Goal: Task Accomplishment & Management: Complete application form

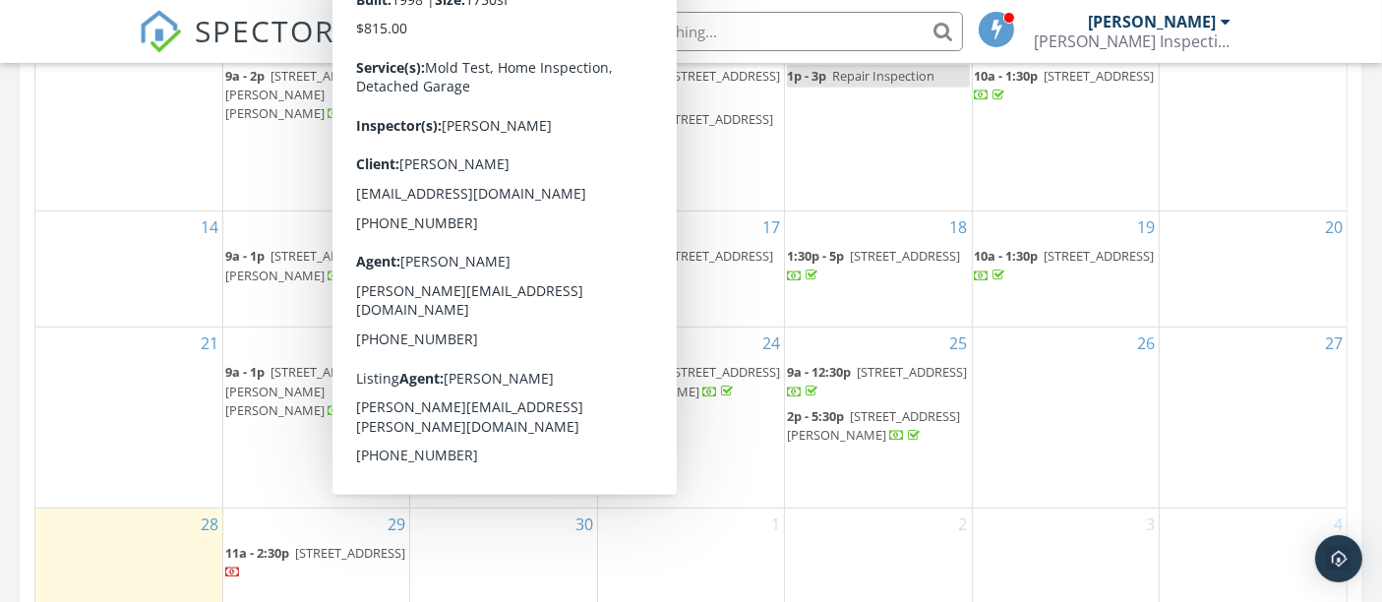
scroll to position [1421, 0]
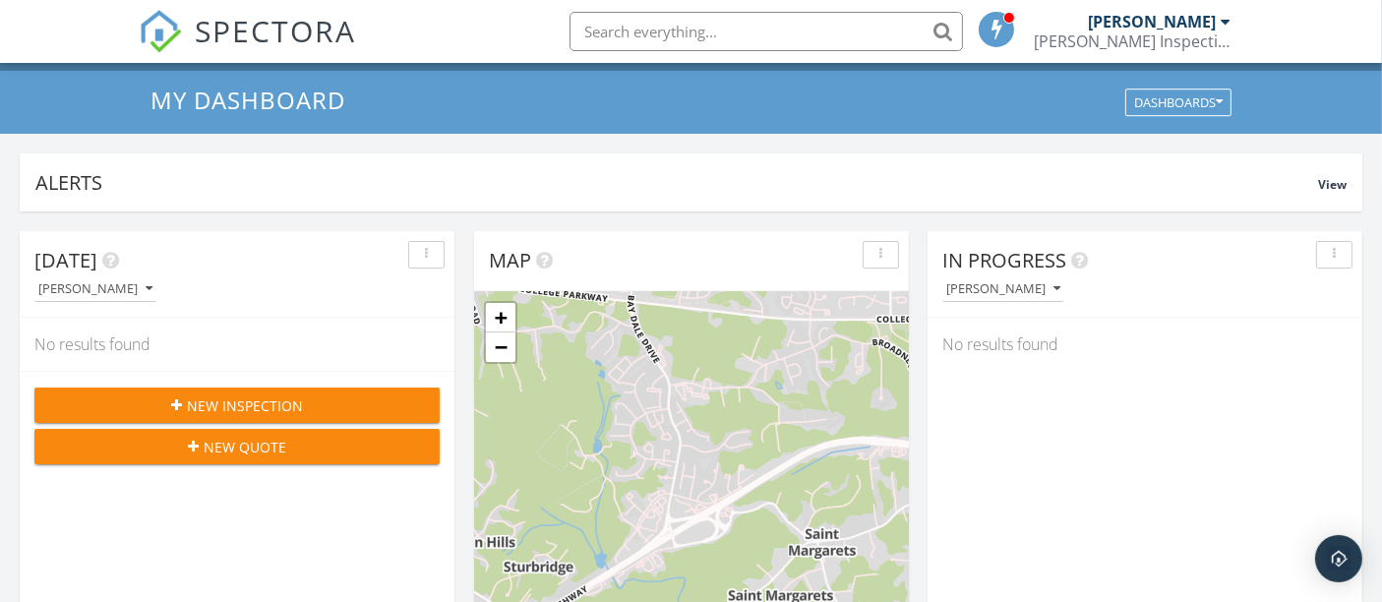
scroll to position [0, 0]
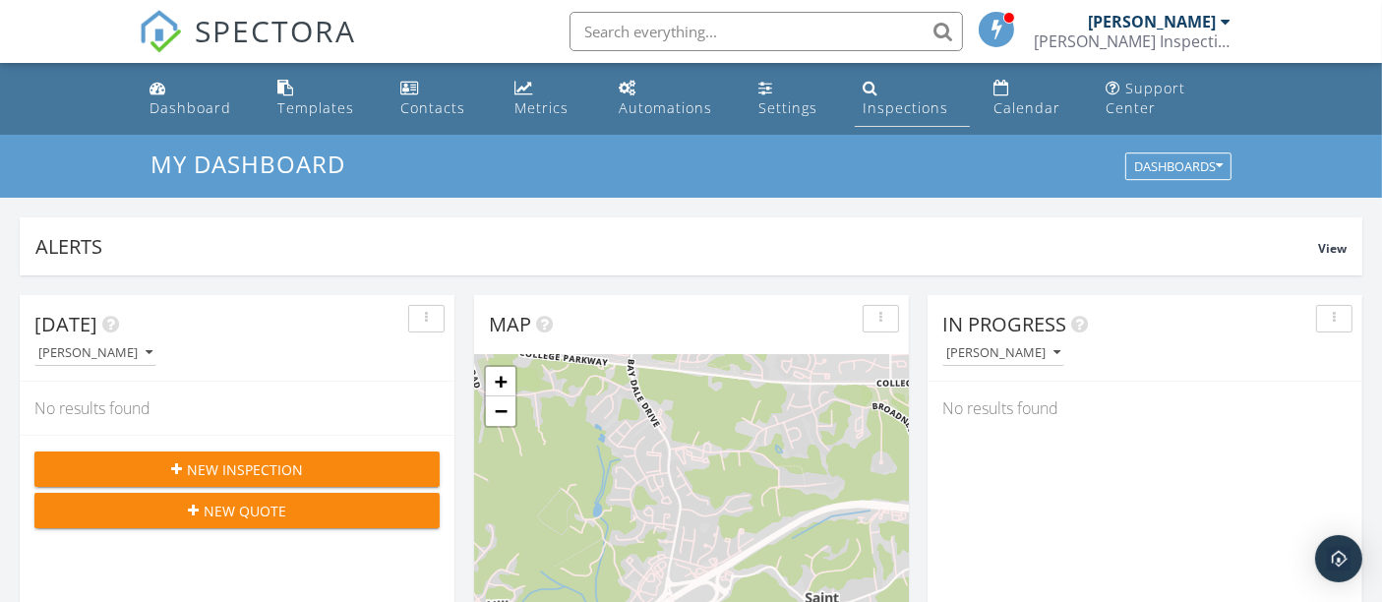
click at [905, 102] on div "Inspections" at bounding box center [906, 107] width 86 height 19
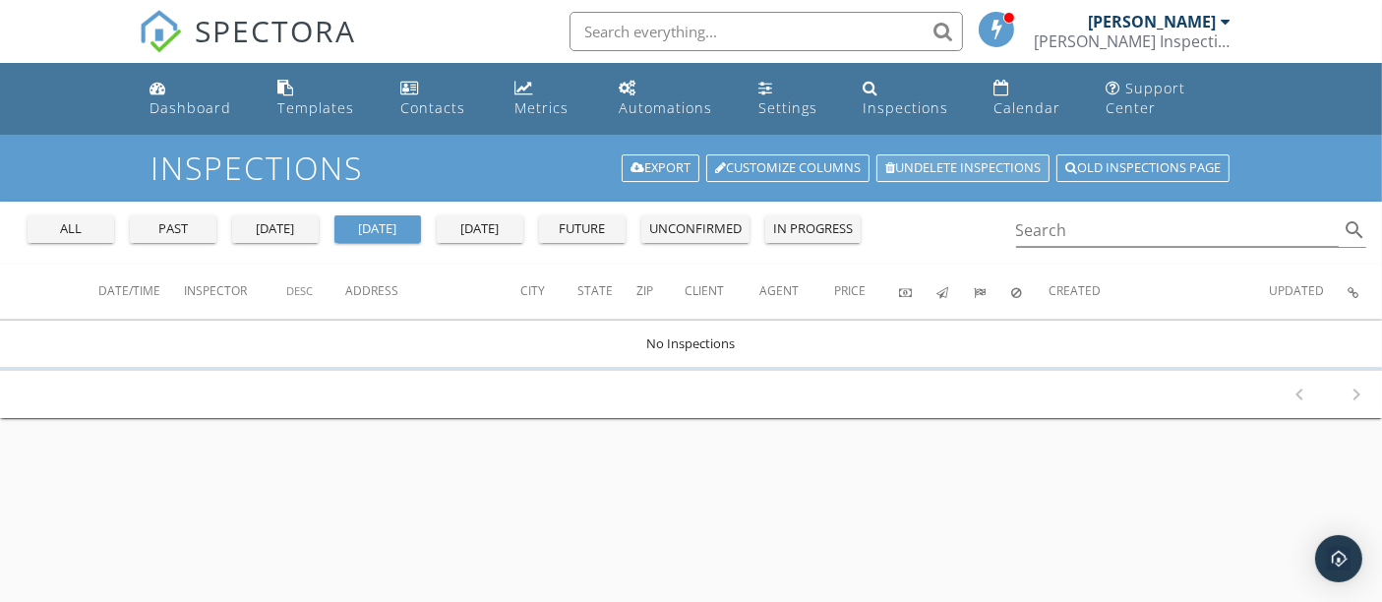
click at [911, 170] on link "Undelete inspections" at bounding box center [963, 168] width 173 height 28
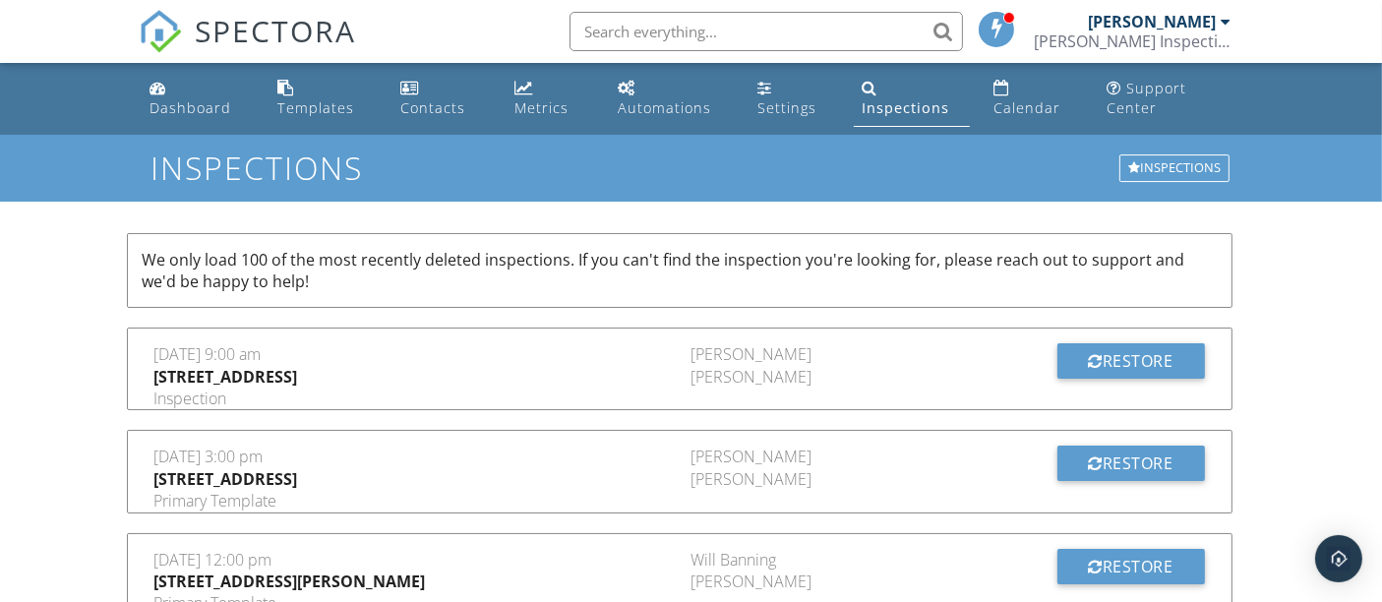
click at [890, 116] on div "Inspections" at bounding box center [906, 107] width 88 height 19
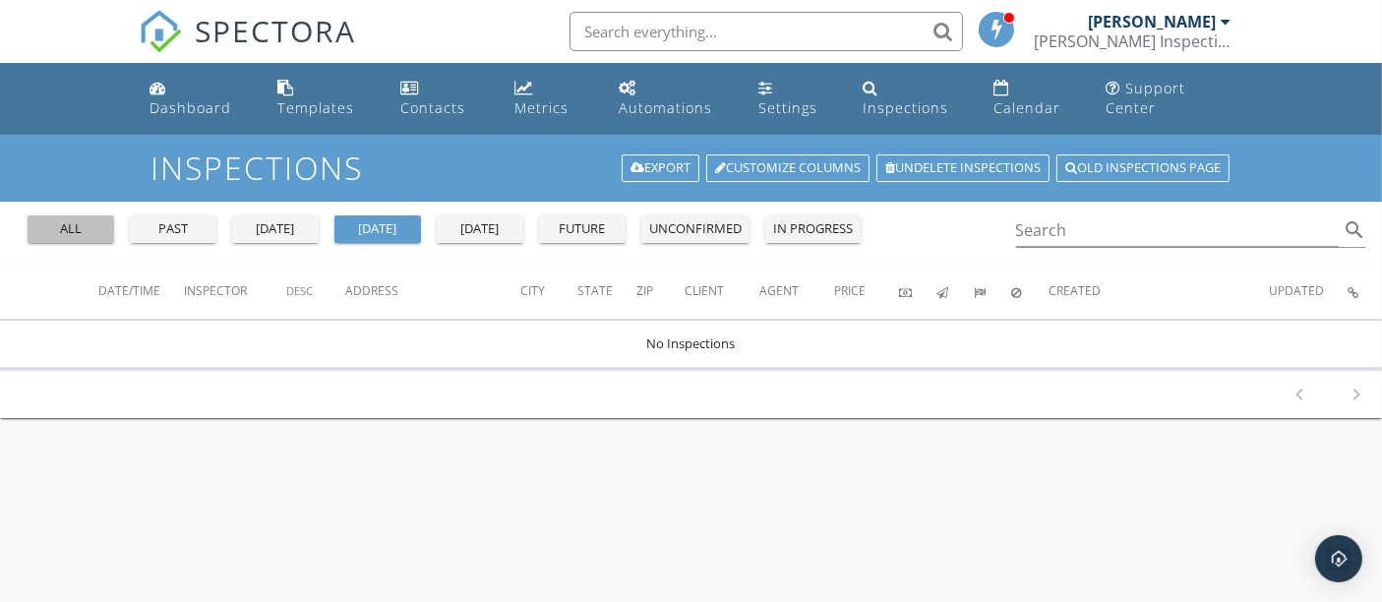
click at [82, 227] on div "all" at bounding box center [70, 229] width 71 height 20
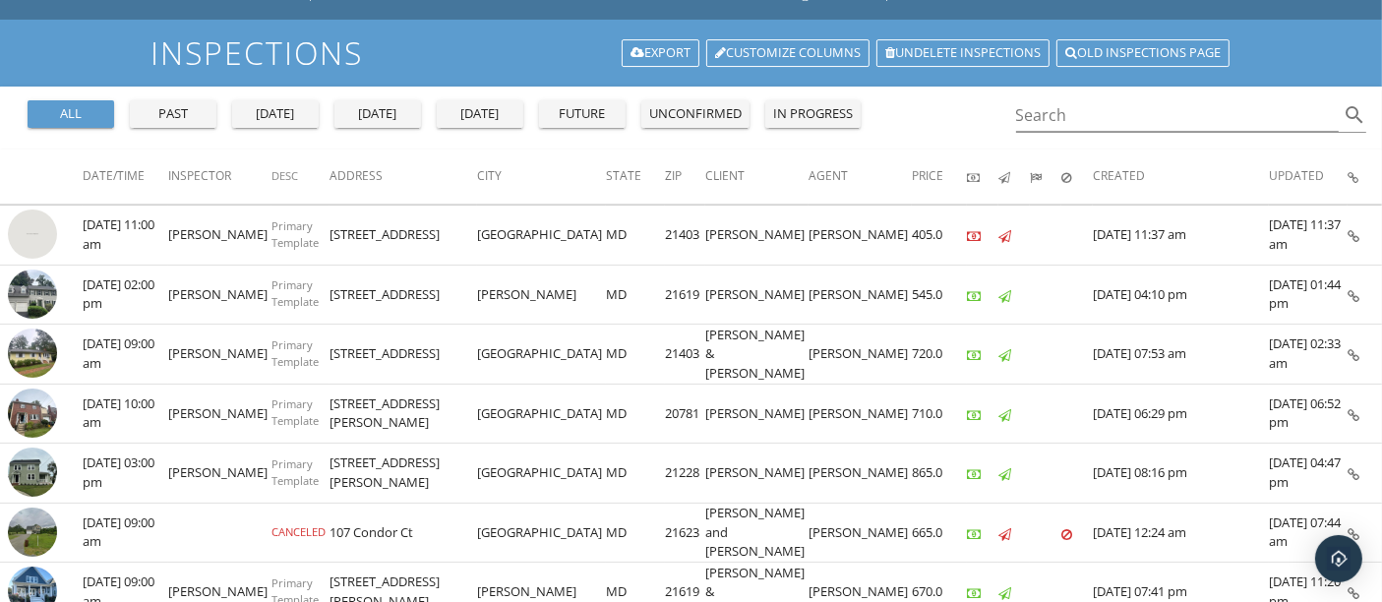
scroll to position [218, 0]
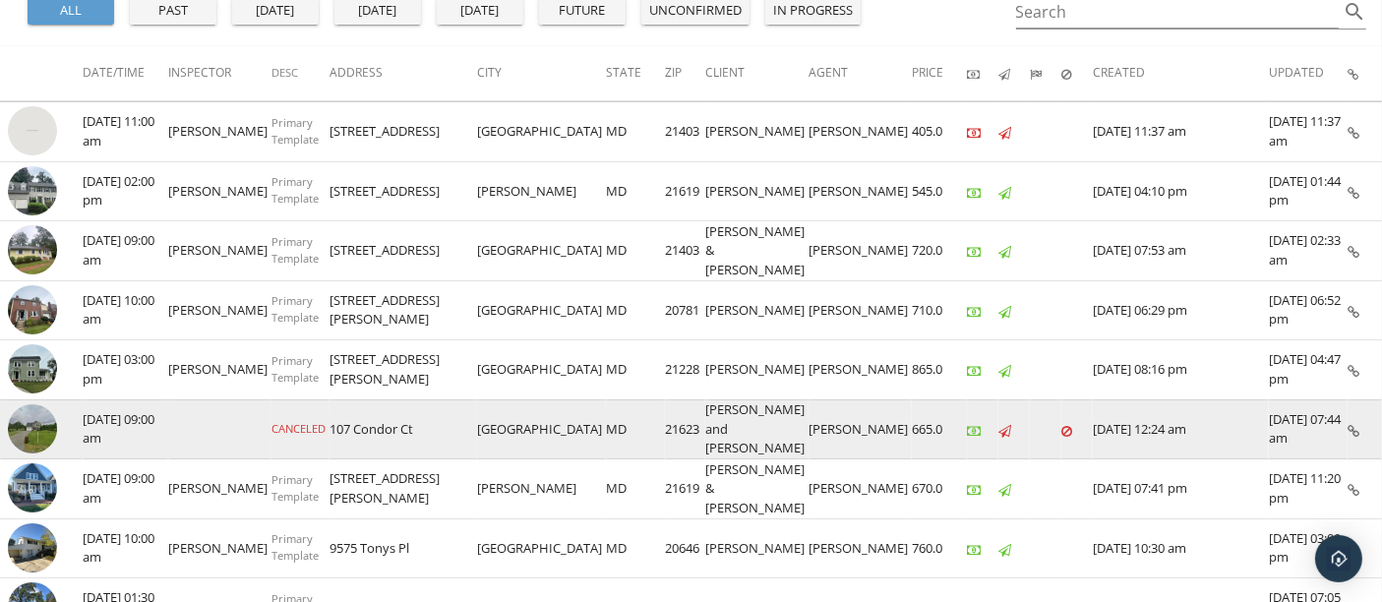
click at [36, 414] on img at bounding box center [32, 428] width 49 height 49
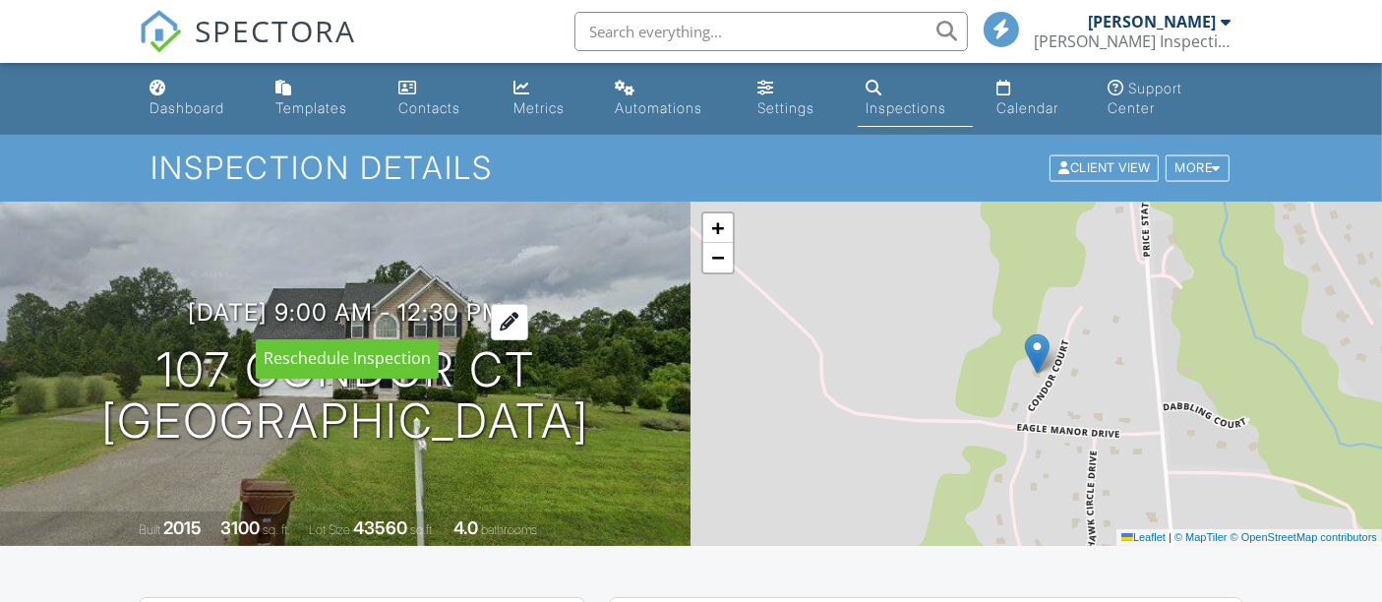
drag, startPoint x: 0, startPoint y: 0, endPoint x: 537, endPoint y: 322, distance: 626.2
click at [528, 322] on div at bounding box center [509, 322] width 37 height 36
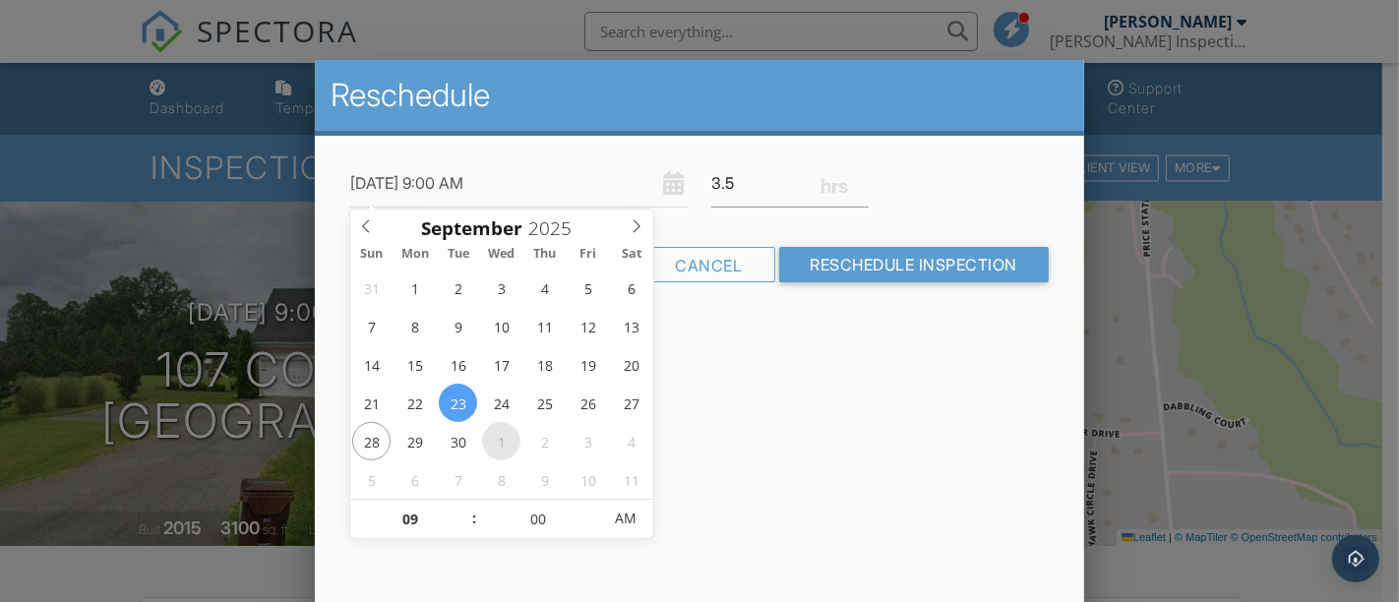
type input "[DATE] 9:00 AM"
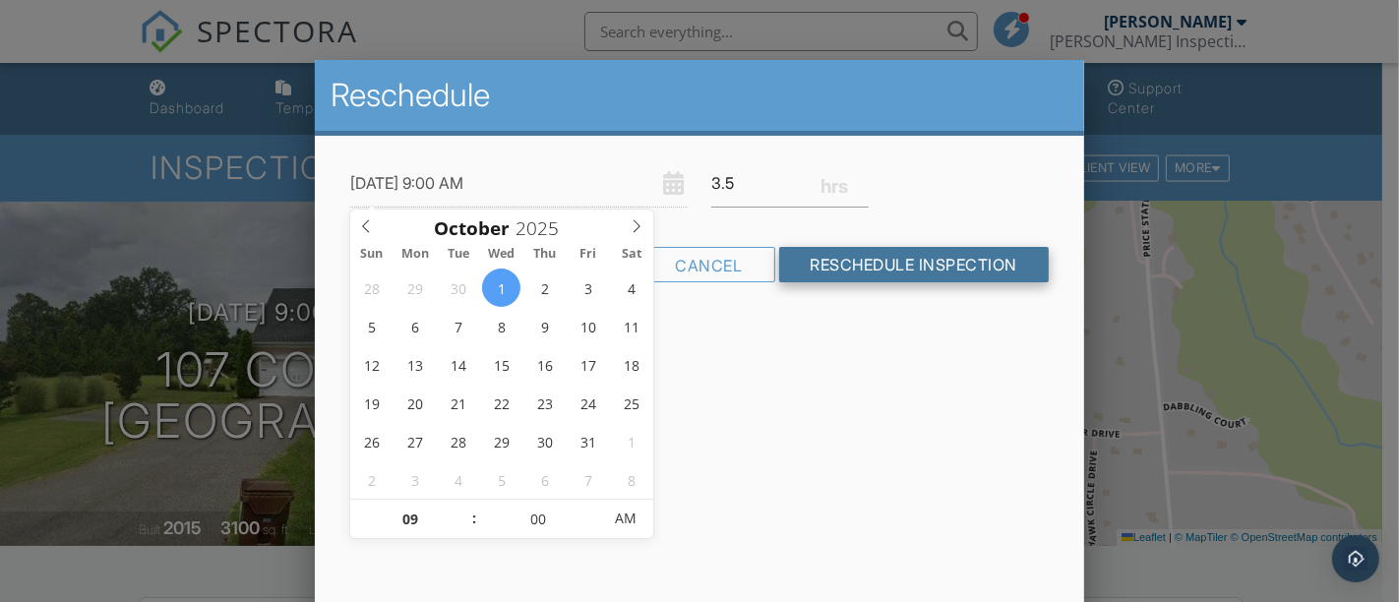
click at [890, 262] on input "Reschedule Inspection" at bounding box center [914, 264] width 271 height 35
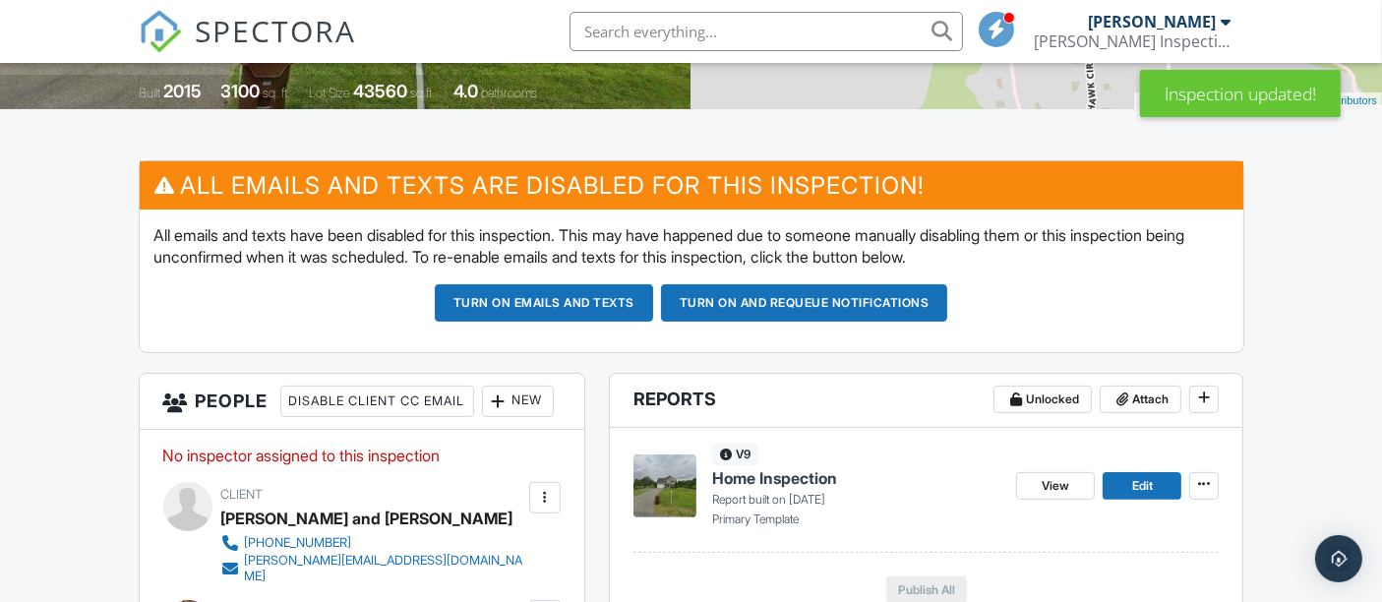
click at [542, 310] on button "Turn on emails and texts" at bounding box center [544, 302] width 218 height 37
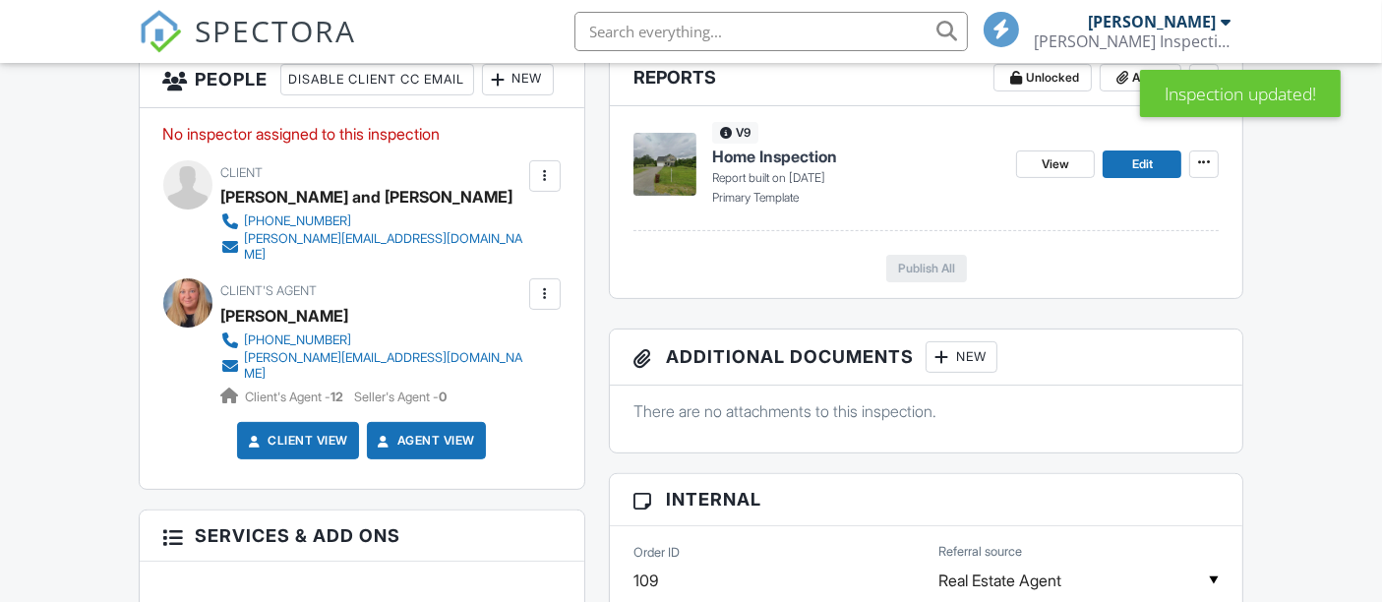
scroll to position [546, 0]
click at [482, 95] on div "New" at bounding box center [518, 79] width 72 height 31
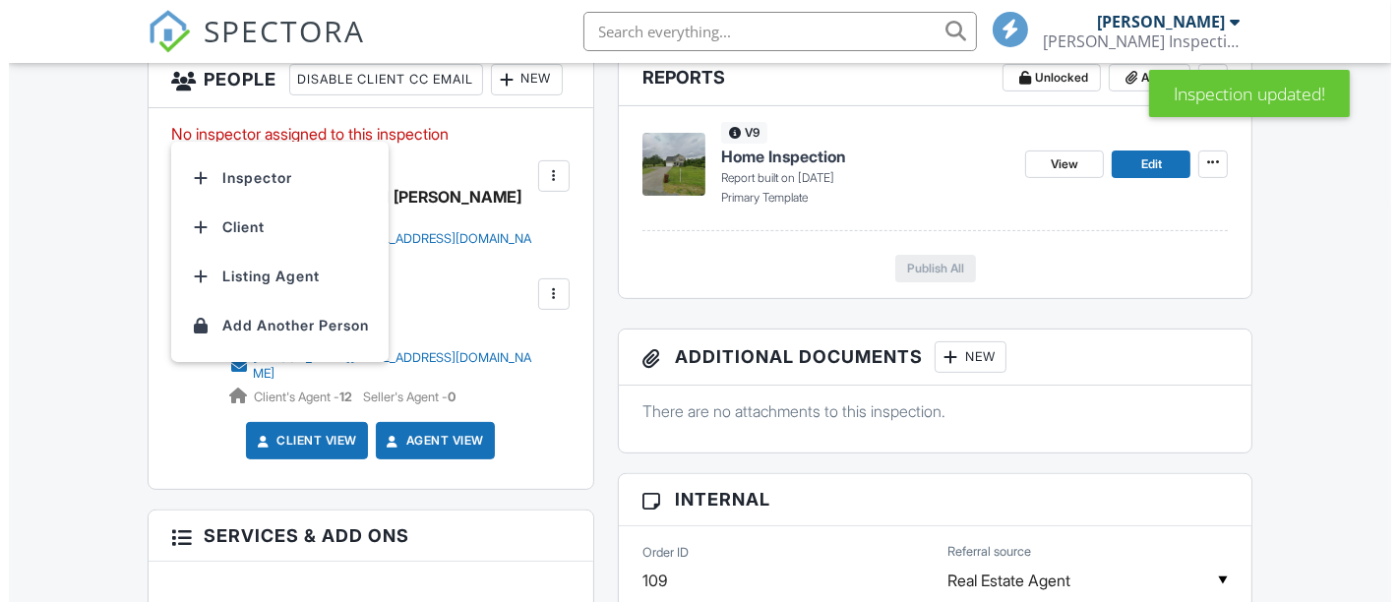
scroll to position [0, 0]
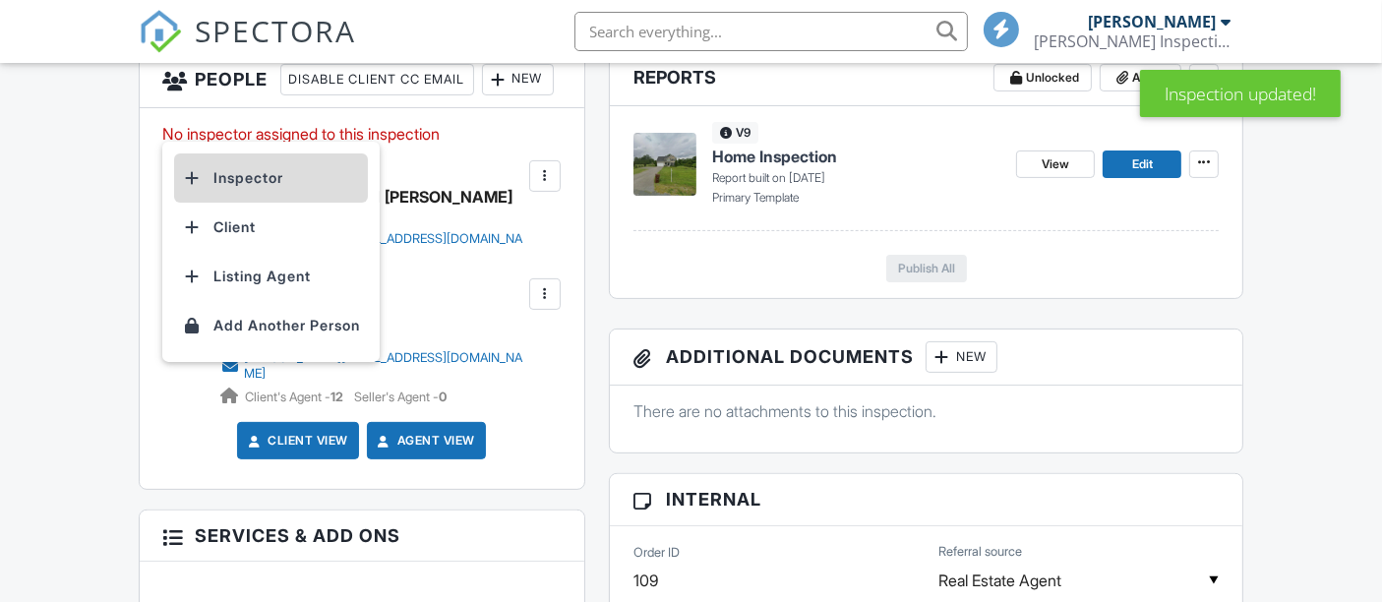
click at [226, 186] on li "Inspector" at bounding box center [271, 177] width 194 height 49
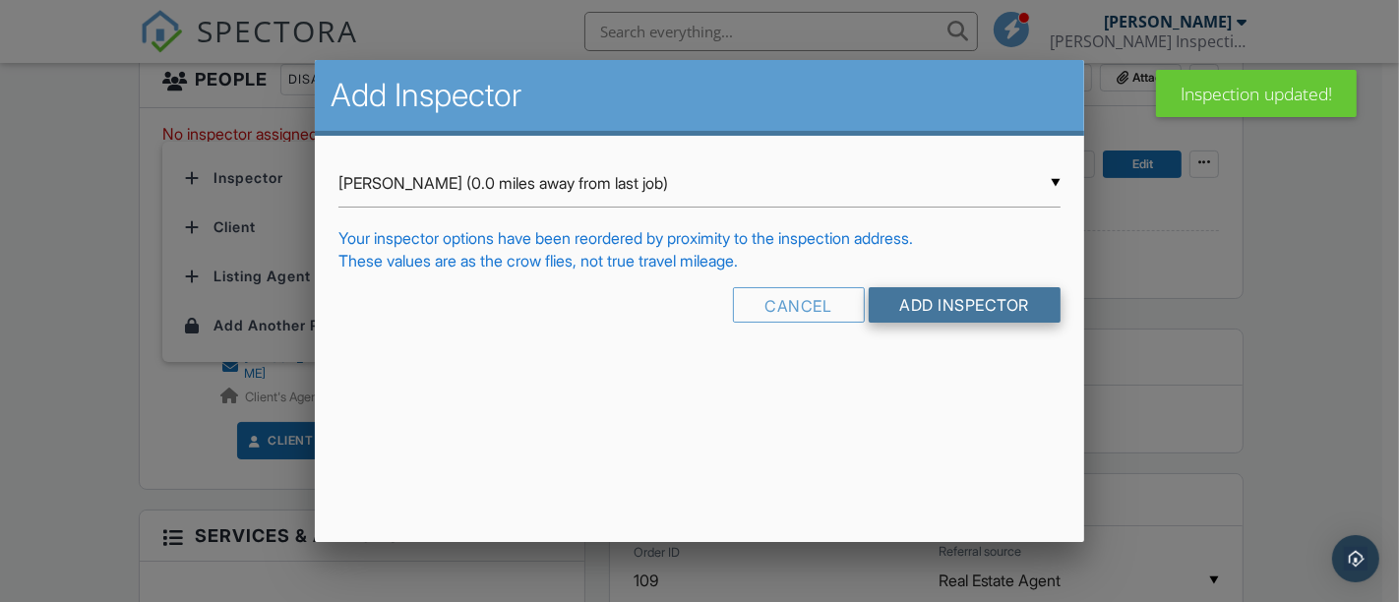
click at [916, 302] on input "Add Inspector" at bounding box center [965, 304] width 193 height 35
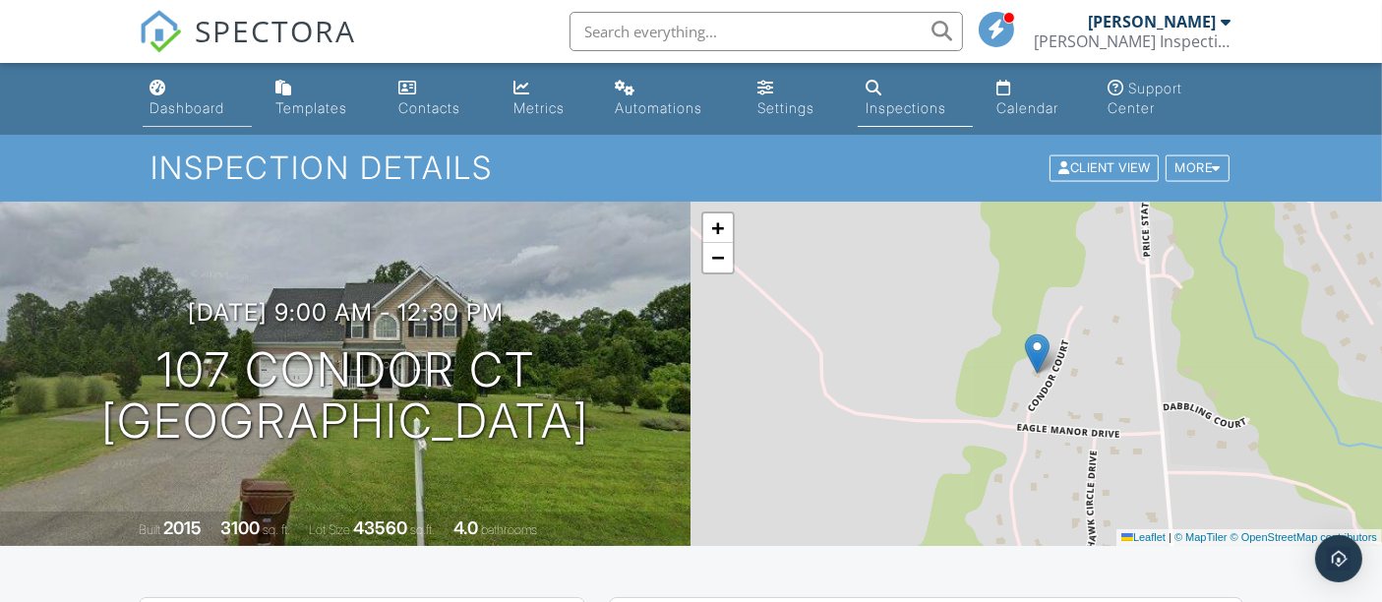
click at [162, 112] on div "Dashboard" at bounding box center [188, 107] width 75 height 17
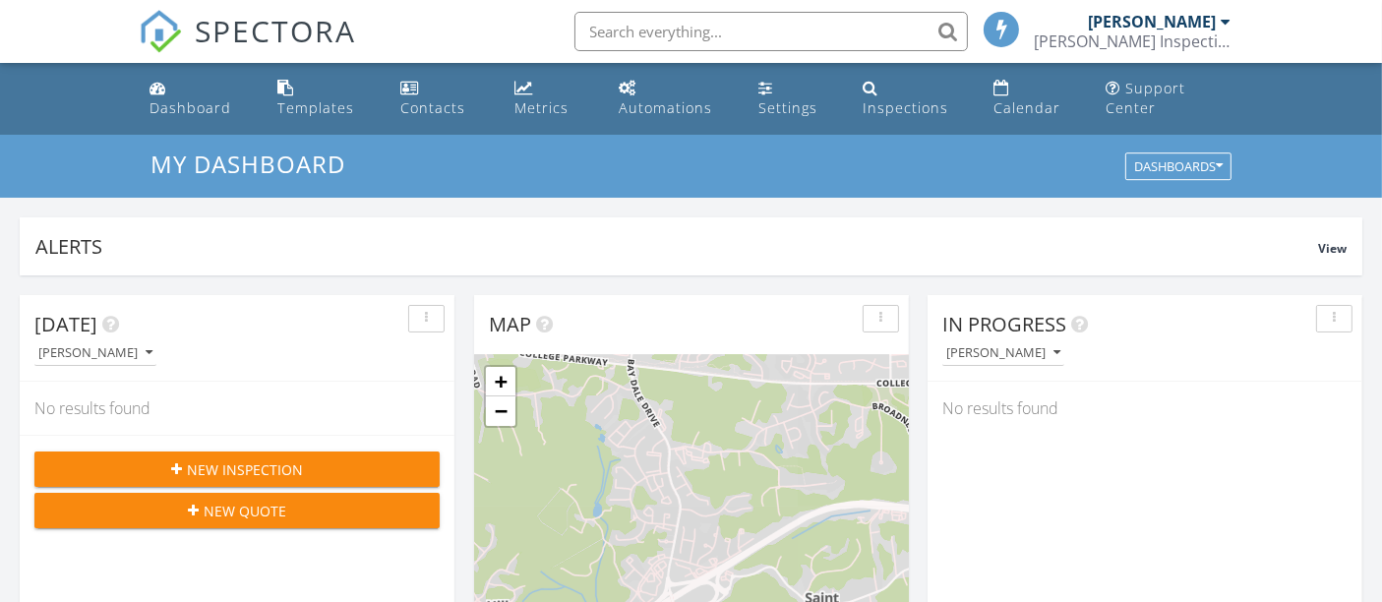
scroll to position [10, 9]
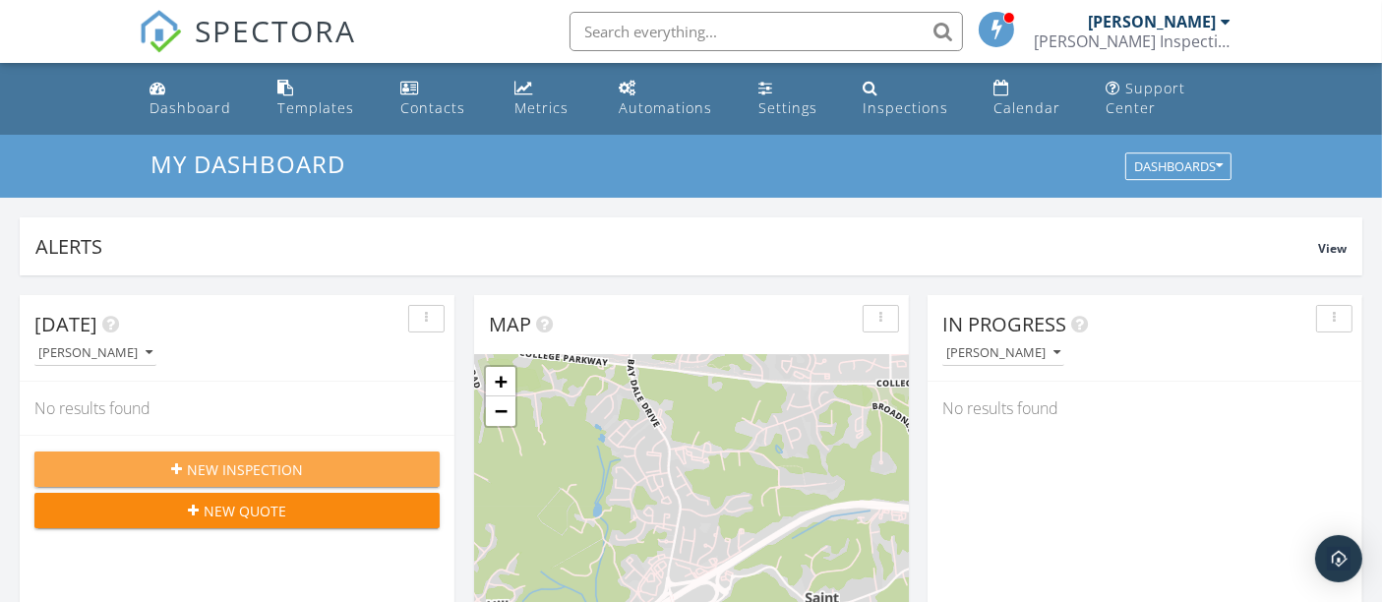
click at [195, 465] on span "New Inspection" at bounding box center [245, 469] width 116 height 21
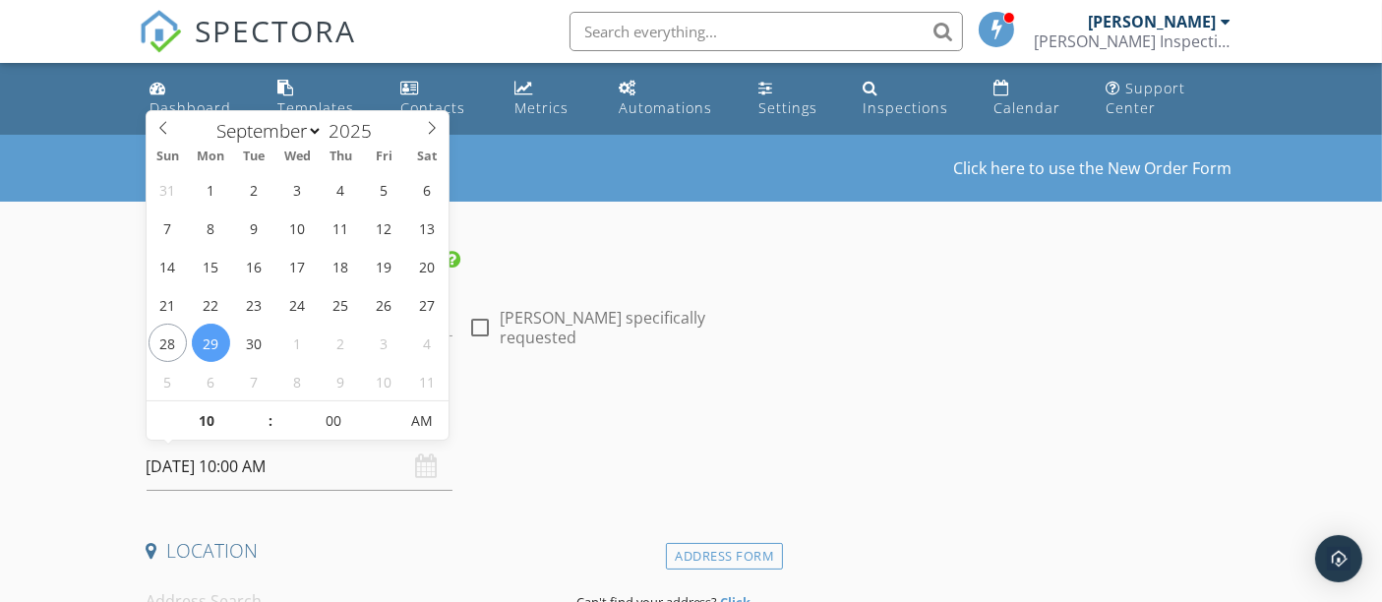
click at [195, 465] on input "[DATE] 10:00 AM" at bounding box center [300, 467] width 307 height 48
select select "9"
type input "[DATE] 10:00 AM"
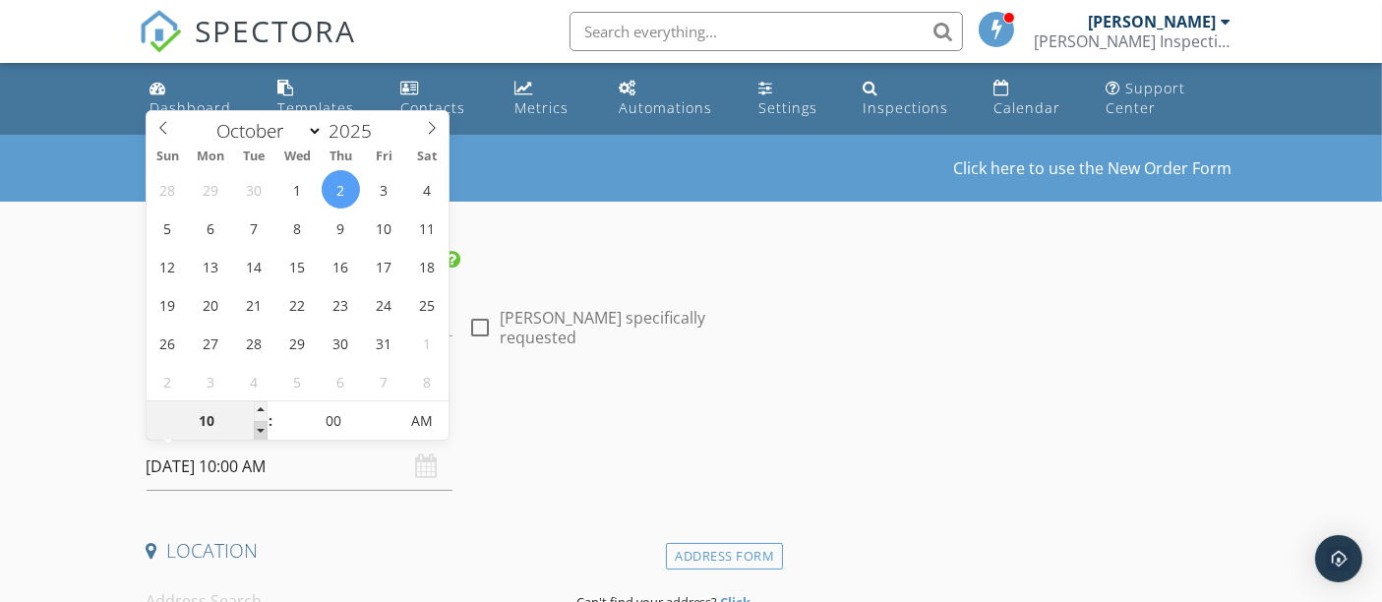
type input "09"
type input "[DATE] 9:00 AM"
click at [261, 429] on span at bounding box center [261, 431] width 14 height 20
type input "05"
type input "[DATE] 9:05 AM"
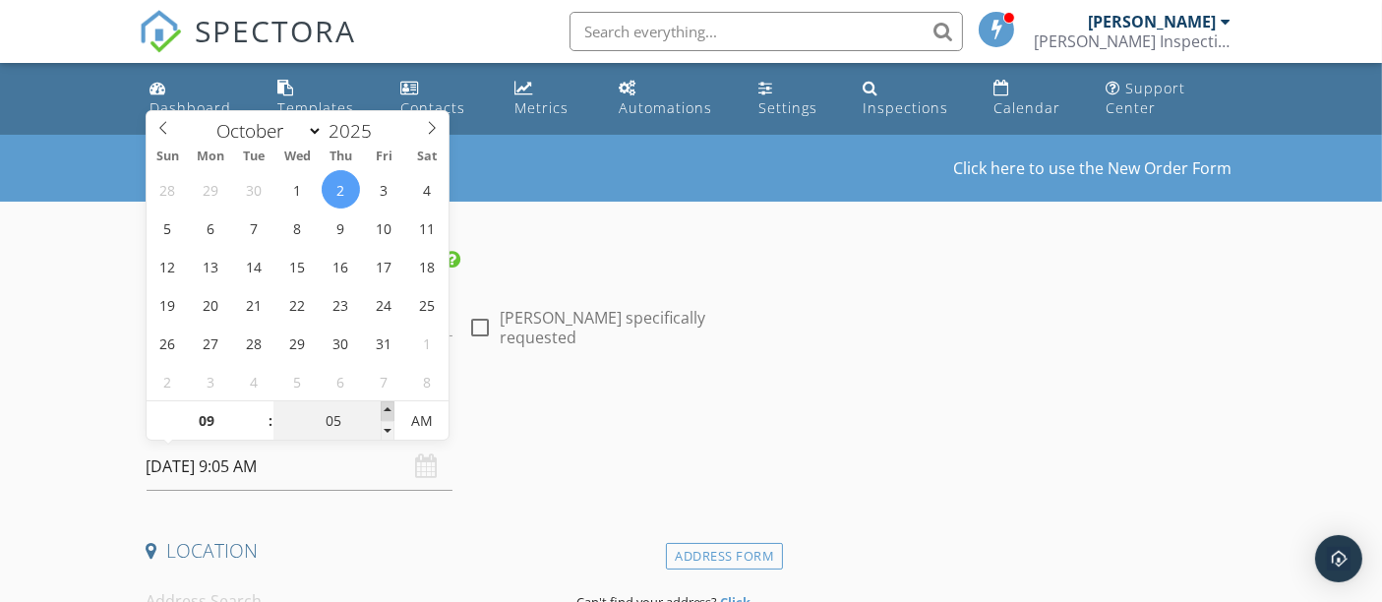
click at [390, 408] on span at bounding box center [388, 411] width 14 height 20
type input "10"
type input "[DATE] 9:10 AM"
click at [390, 408] on span at bounding box center [388, 411] width 14 height 20
type input "15"
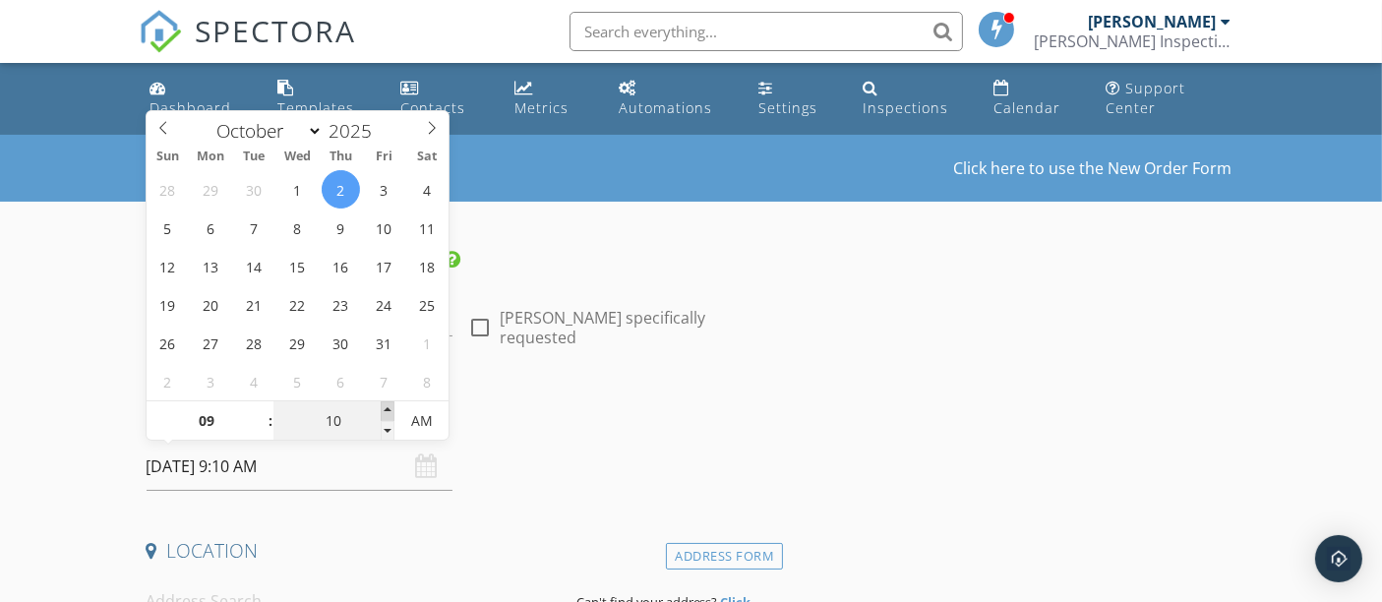
type input "[DATE] 9:15 AM"
click at [390, 408] on span at bounding box center [388, 411] width 14 height 20
type input "20"
type input "[DATE] 9:20 AM"
click at [390, 408] on span at bounding box center [388, 411] width 14 height 20
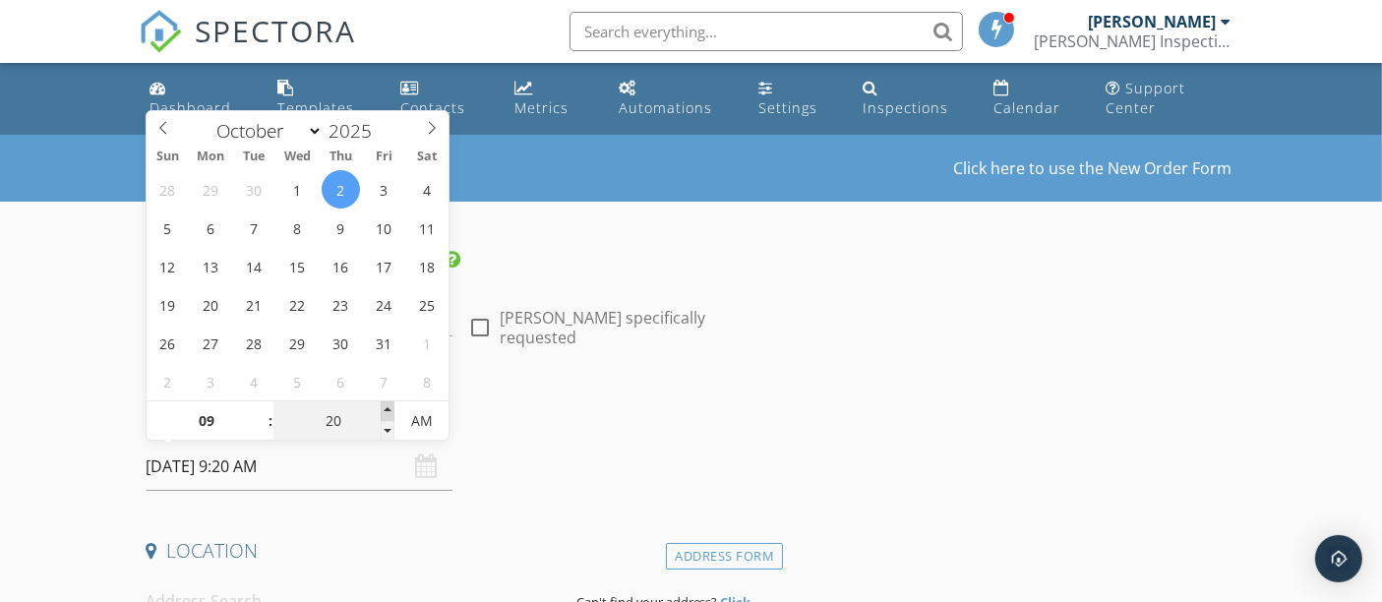
type input "25"
type input "[DATE] 9:25 AM"
click at [390, 408] on span at bounding box center [388, 411] width 14 height 20
type input "30"
type input "[DATE] 9:30 AM"
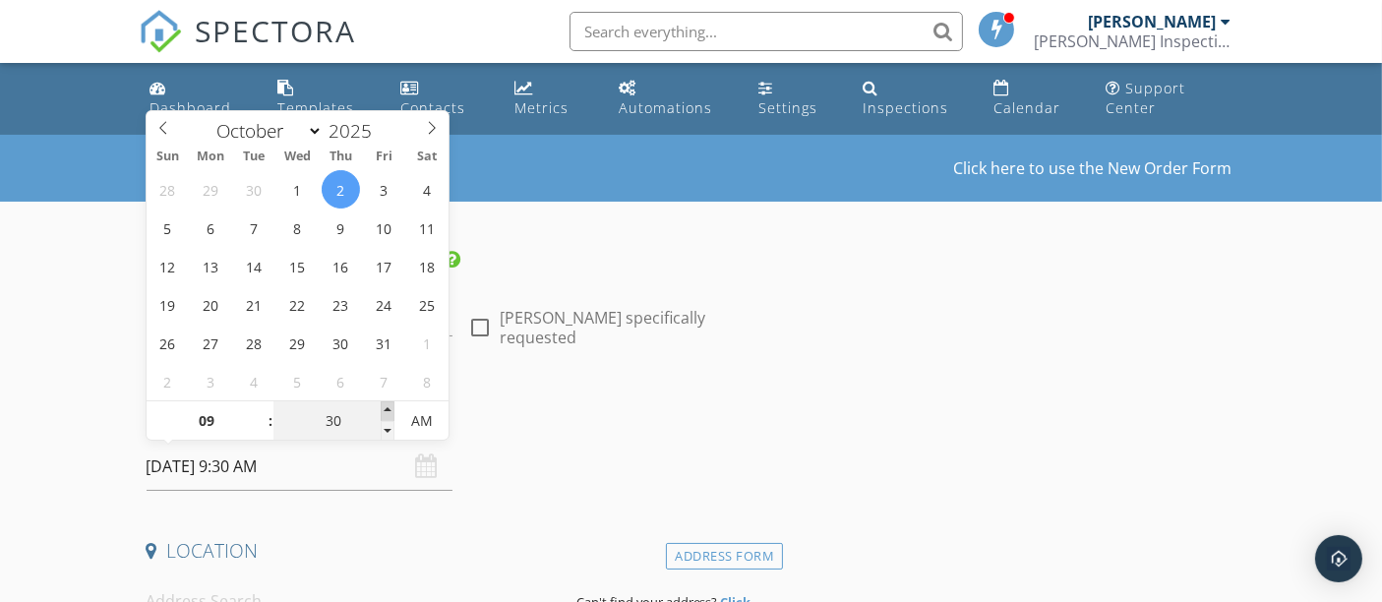
click at [390, 408] on span at bounding box center [388, 411] width 14 height 20
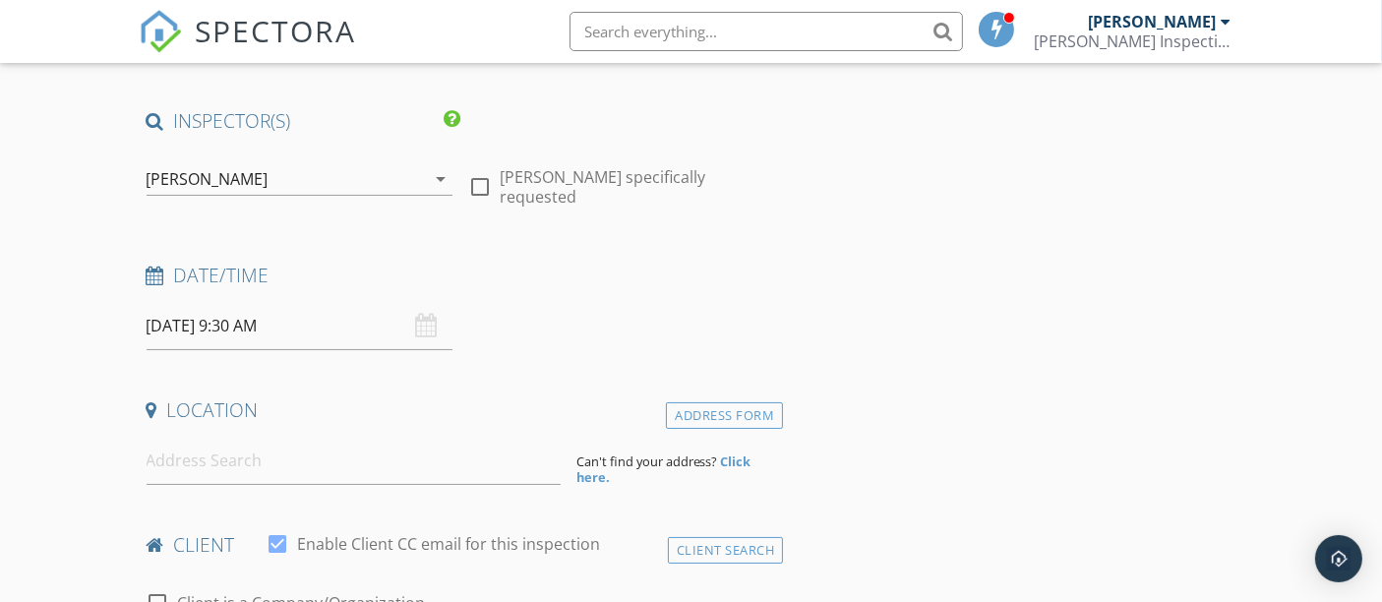
scroll to position [328, 0]
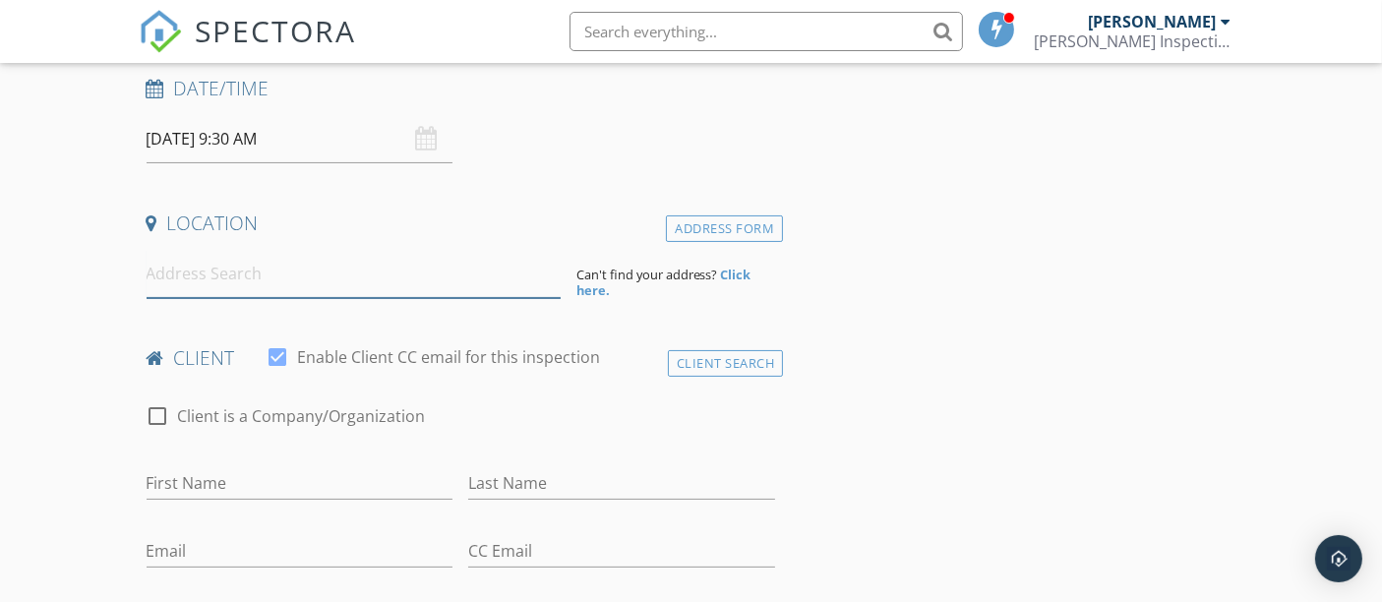
paste input "[STREET_ADDRESS]"
type input "[STREET_ADDRESS]"
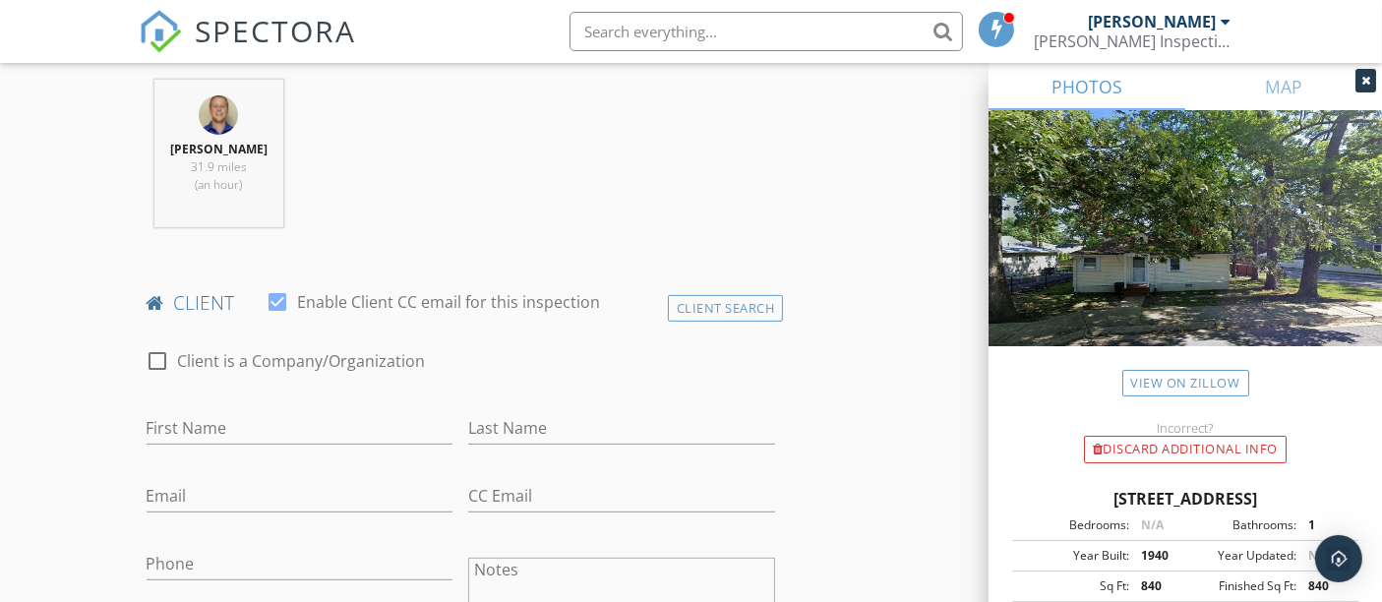
scroll to position [874, 0]
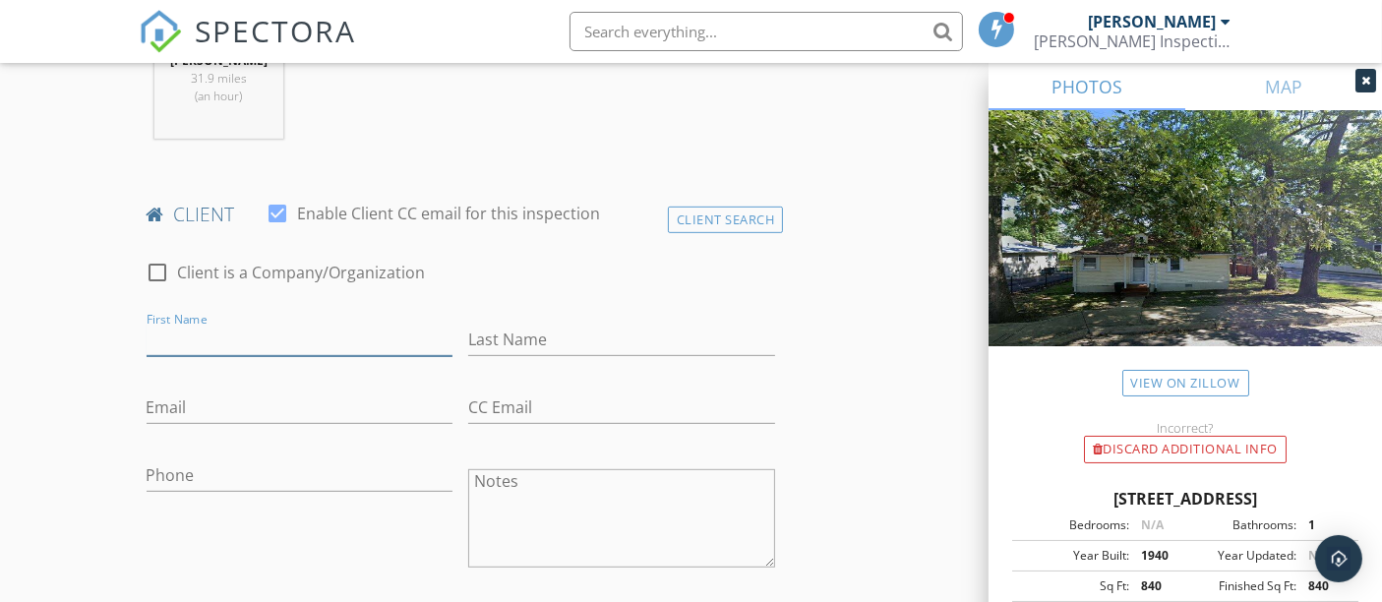
paste input "([PERSON_NAME]) [PERSON_NAME]"
click at [191, 339] on input "([PERSON_NAME]) [PERSON_NAME]" at bounding box center [300, 340] width 307 height 32
click at [152, 335] on input "([PERSON_NAME]" at bounding box center [300, 340] width 307 height 32
drag, startPoint x: 177, startPoint y: 333, endPoint x: 295, endPoint y: 342, distance: 118.5
click at [295, 342] on input "[PERSON_NAME]" at bounding box center [300, 340] width 307 height 32
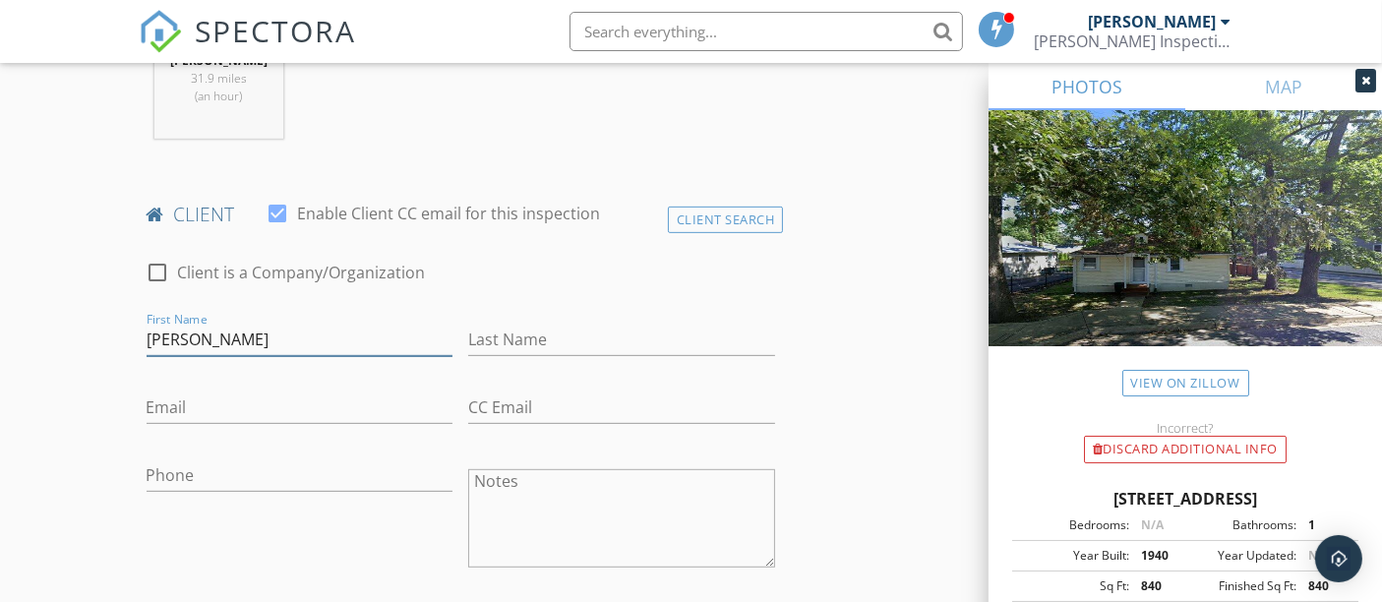
type input "[PERSON_NAME]"
paste input "[PERSON_NAME]"
type input "[PERSON_NAME]"
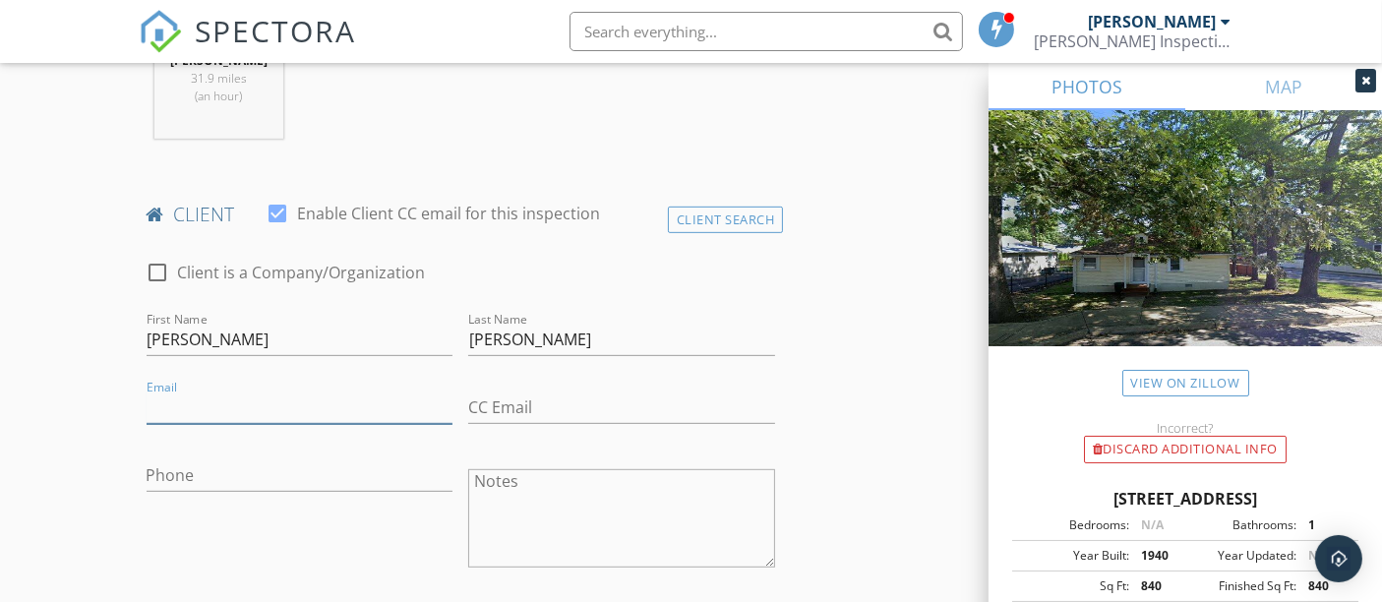
paste input "[EMAIL_ADDRESS][DOMAIN_NAME]"
type input "[EMAIL_ADDRESS][DOMAIN_NAME]"
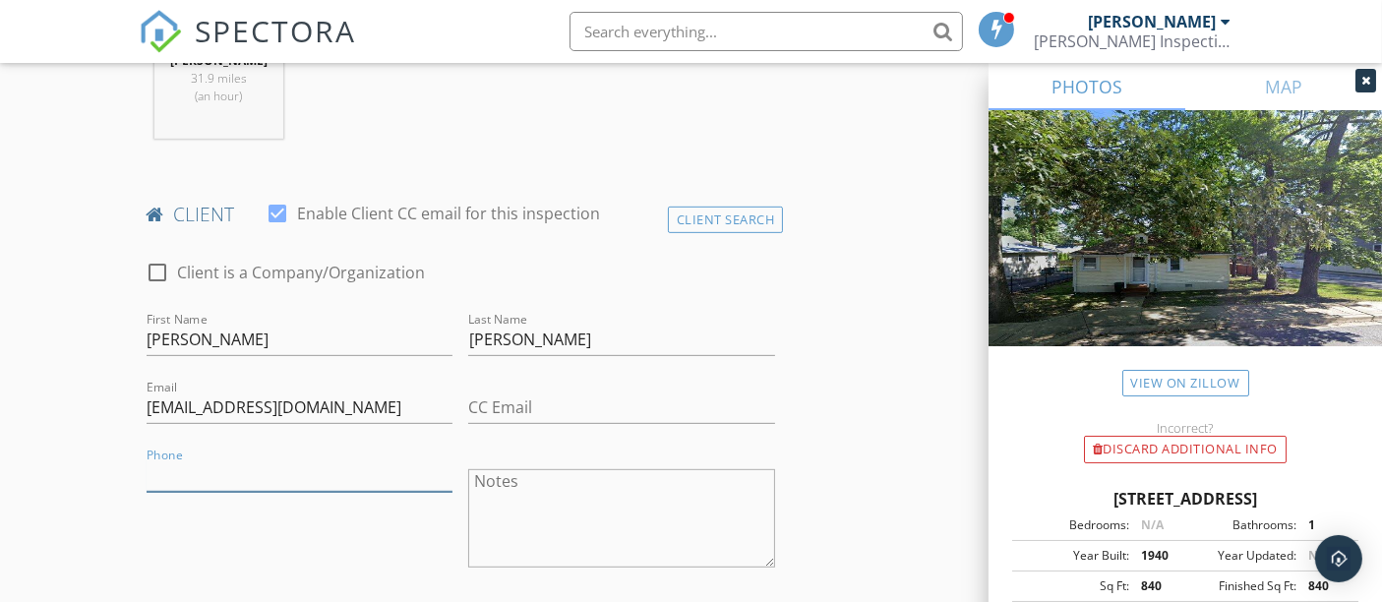
paste input "[PHONE_NUMBER]"
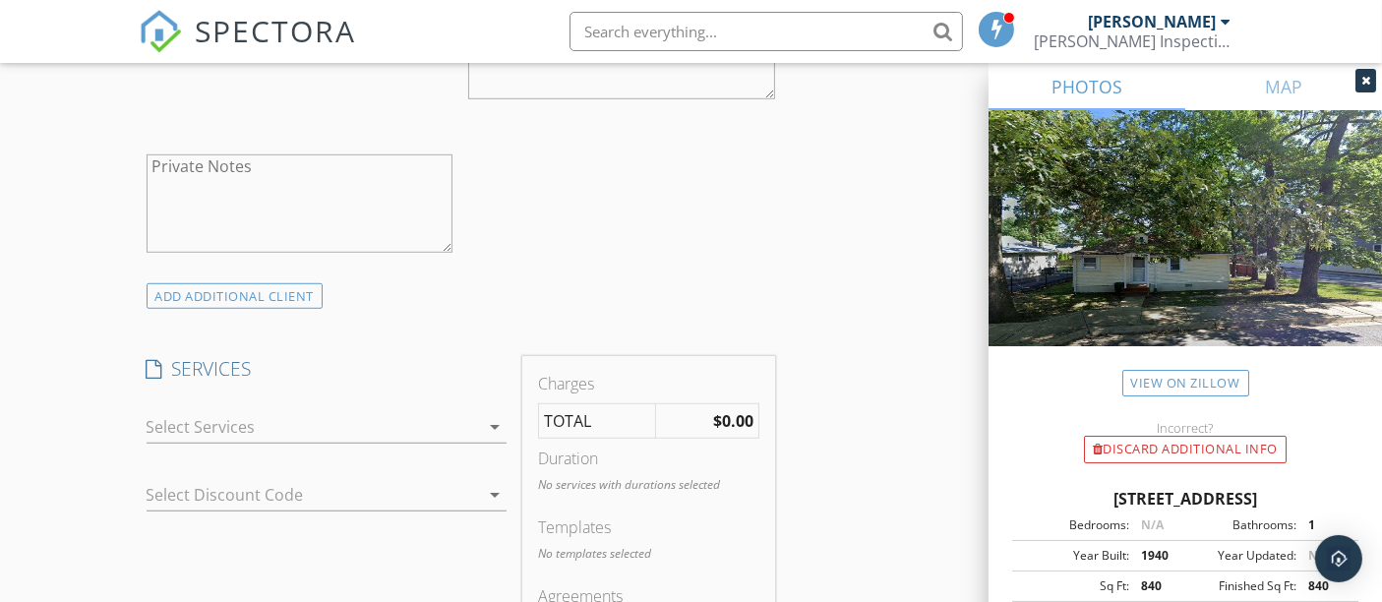
scroll to position [1421, 0]
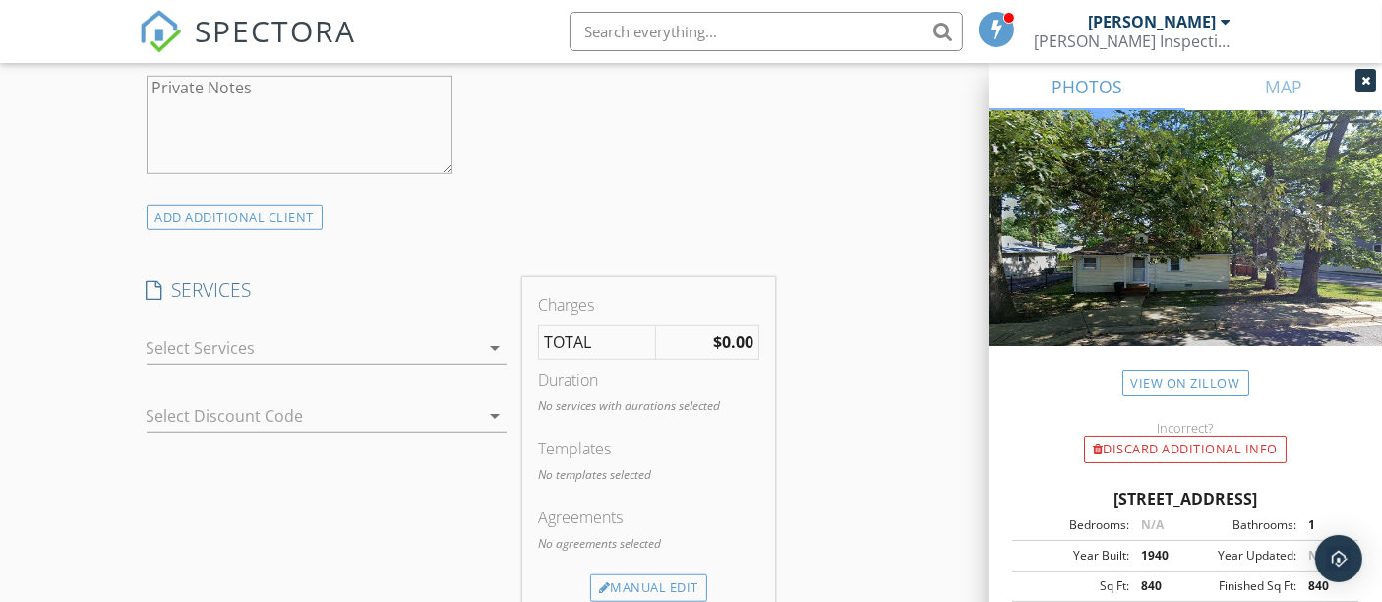
type input "[PHONE_NUMBER]"
click at [503, 364] on div "arrow_drop_down" at bounding box center [327, 359] width 360 height 52
click at [451, 348] on div at bounding box center [313, 348] width 333 height 31
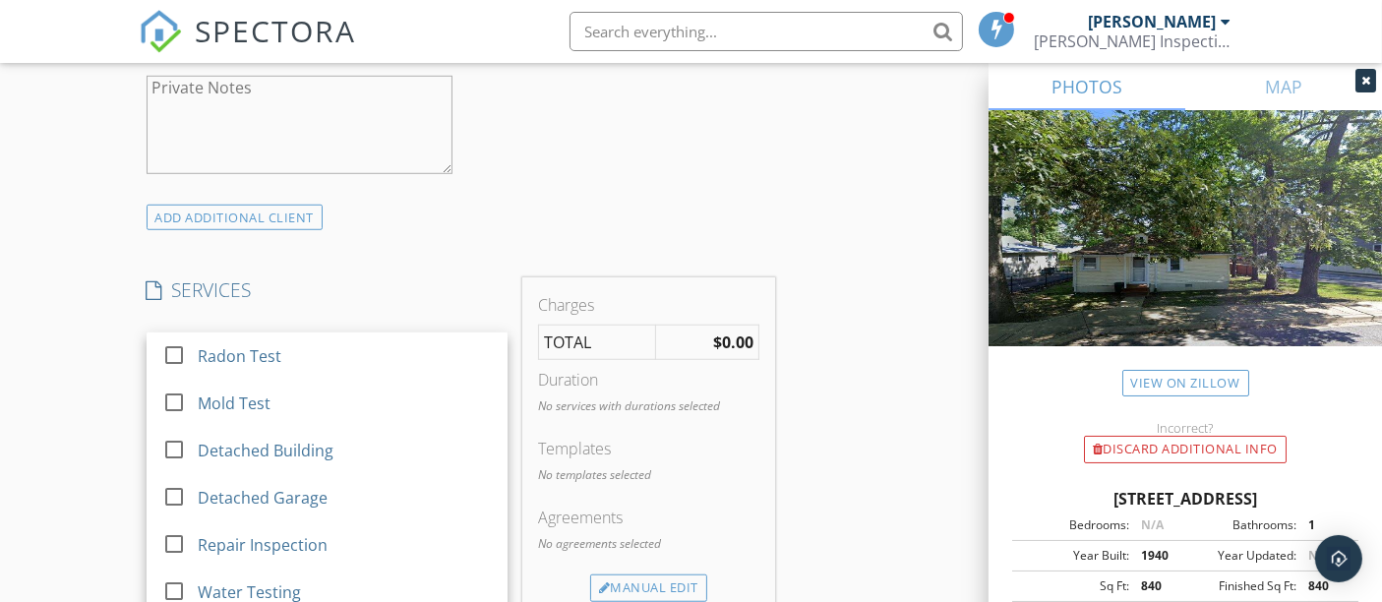
click at [451, 349] on div "Radon Test" at bounding box center [344, 355] width 294 height 39
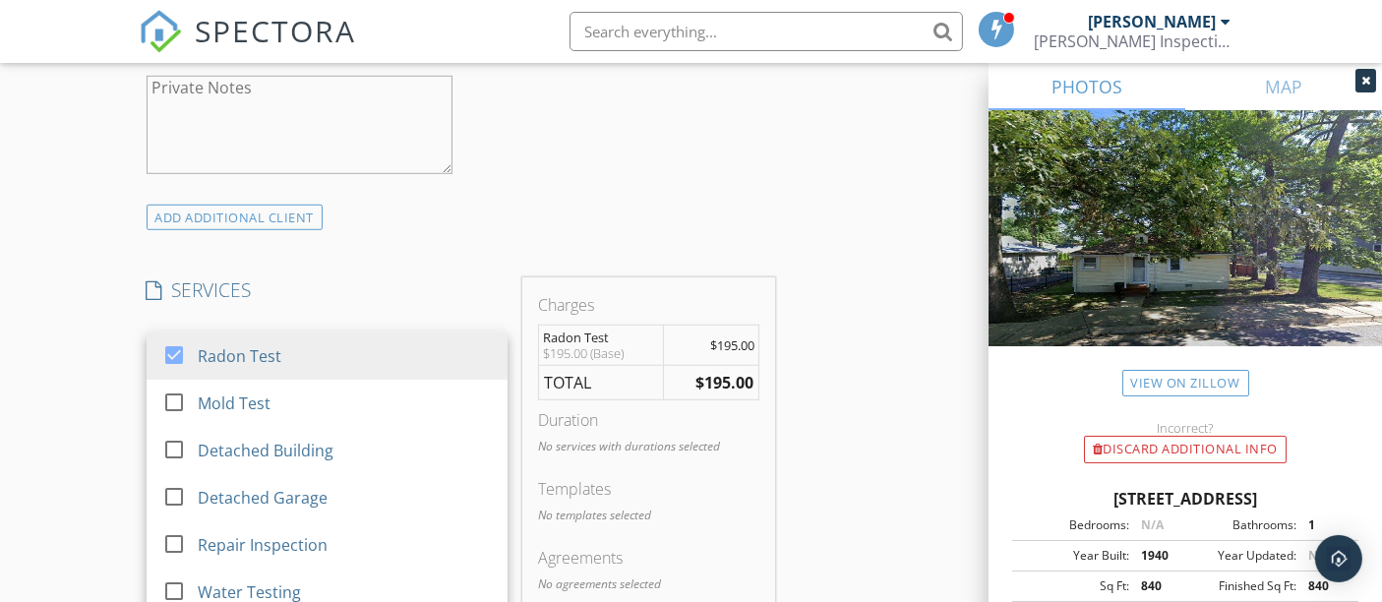
click at [451, 349] on div "Radon Test" at bounding box center [344, 355] width 294 height 39
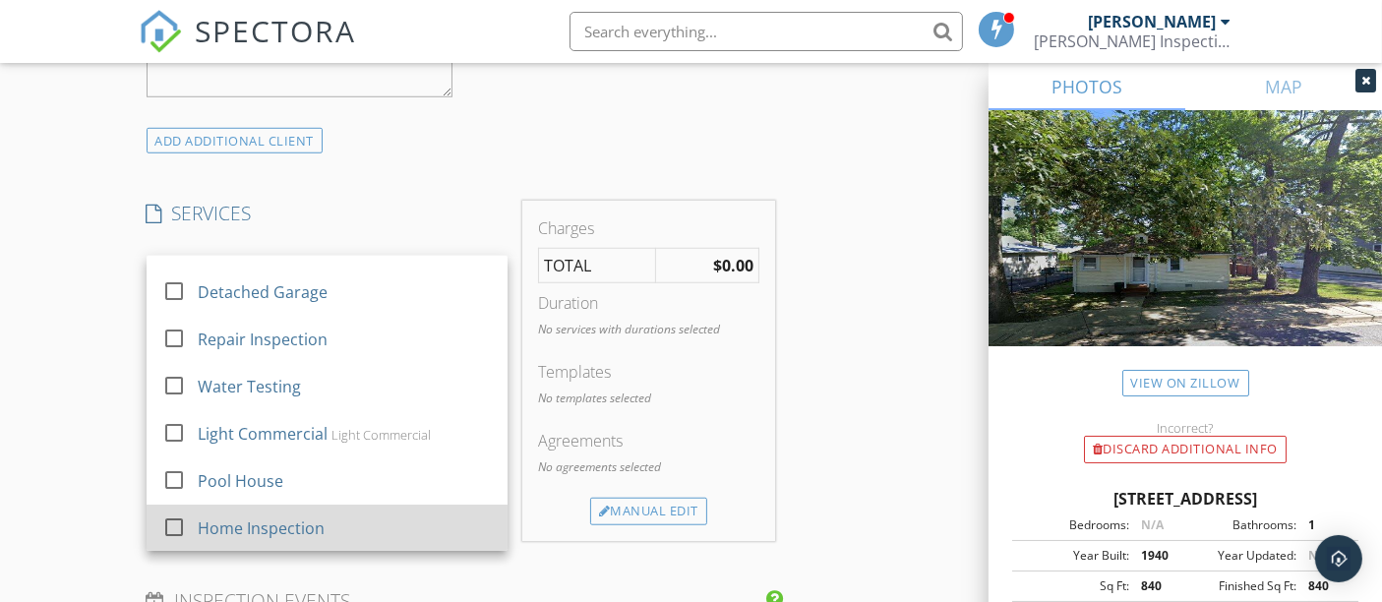
scroll to position [1530, 0]
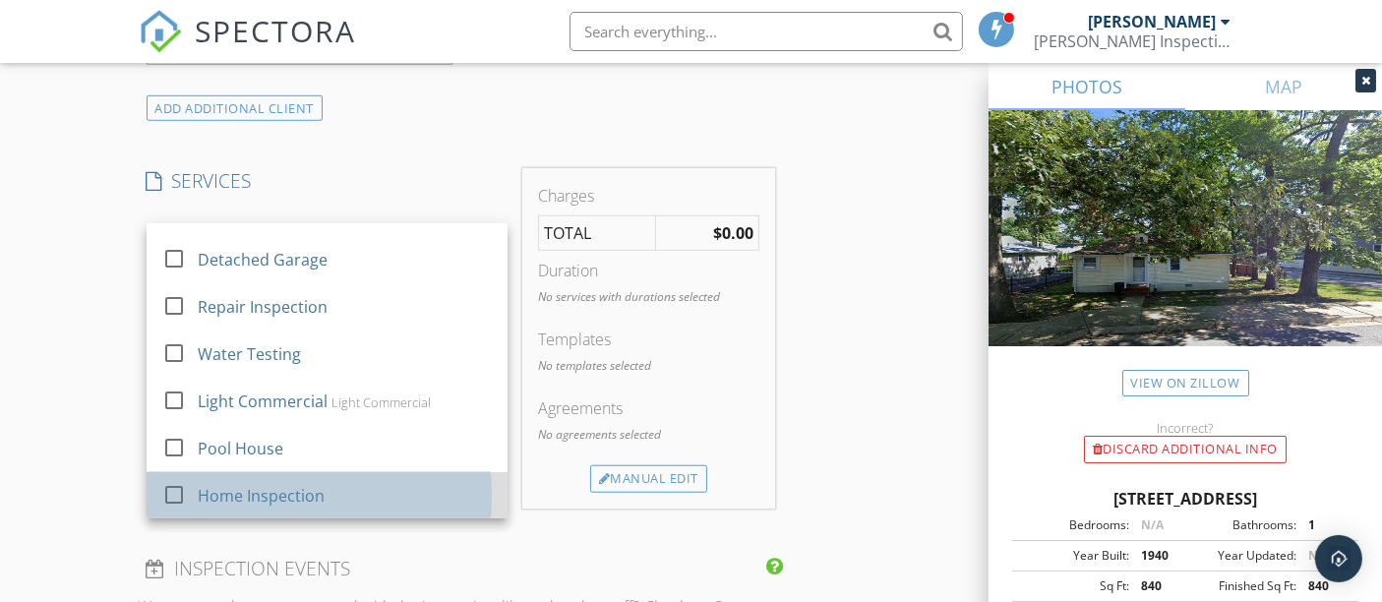
click at [383, 482] on div "Home Inspection" at bounding box center [344, 495] width 294 height 39
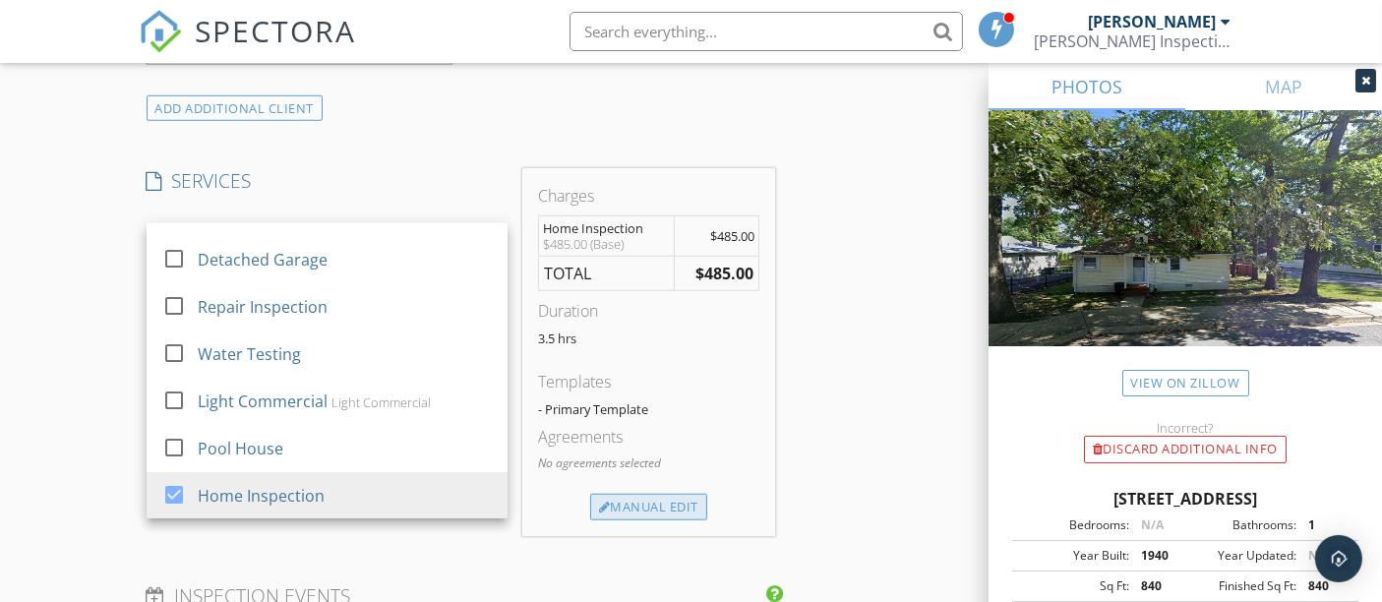
click at [647, 507] on div "Manual Edit" at bounding box center [648, 508] width 117 height 28
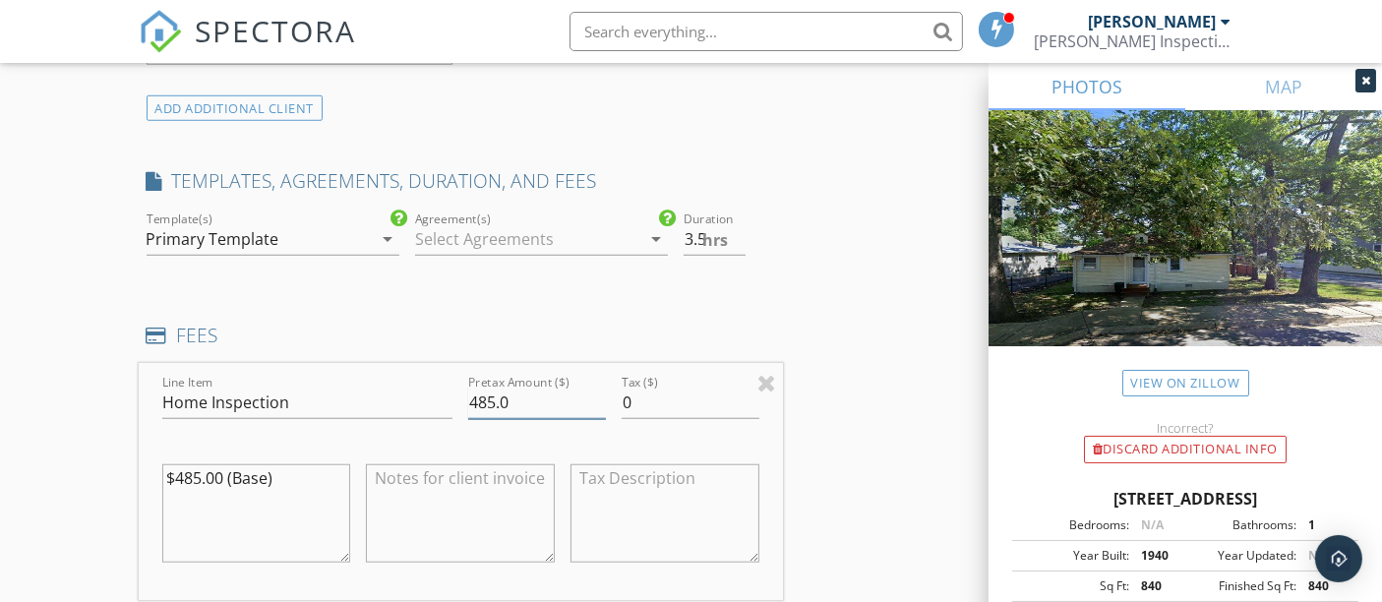
click at [492, 391] on input "485.0" at bounding box center [537, 403] width 138 height 32
type input "495.0"
drag, startPoint x: 35, startPoint y: 417, endPoint x: 96, endPoint y: 385, distance: 69.1
click at [37, 416] on div "New Inspection Click here to use the New Order Form INSPECTOR(S) check_box [PER…" at bounding box center [691, 405] width 1382 height 3601
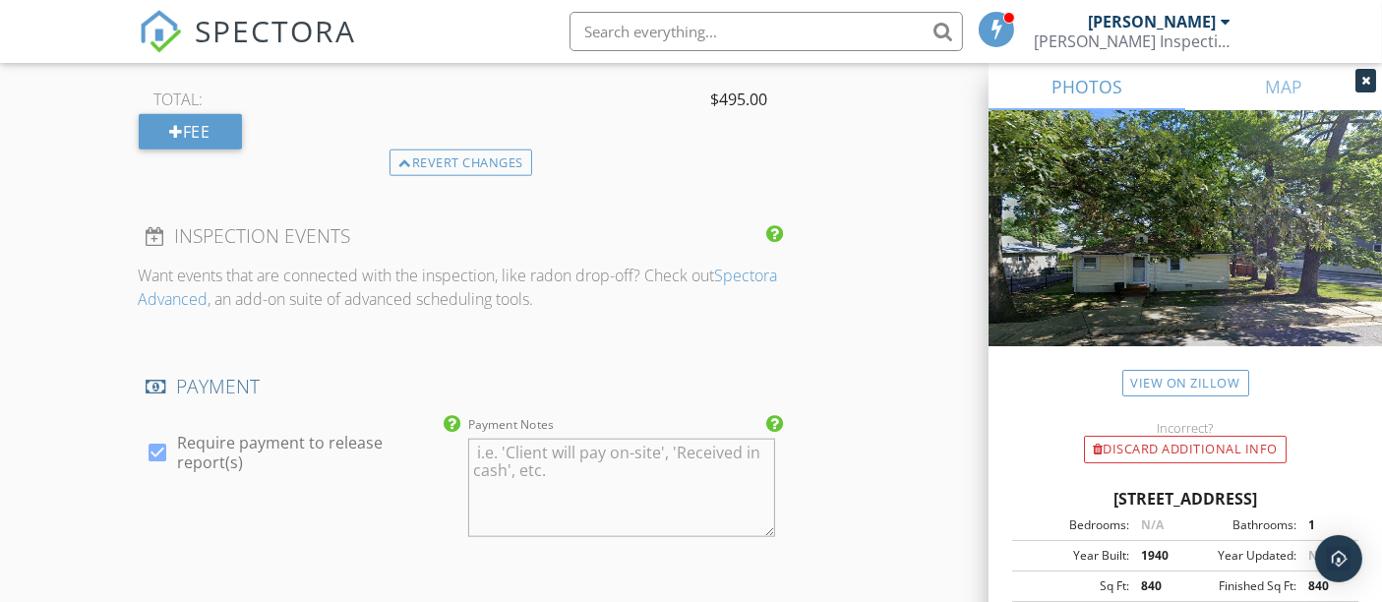
scroll to position [2405, 0]
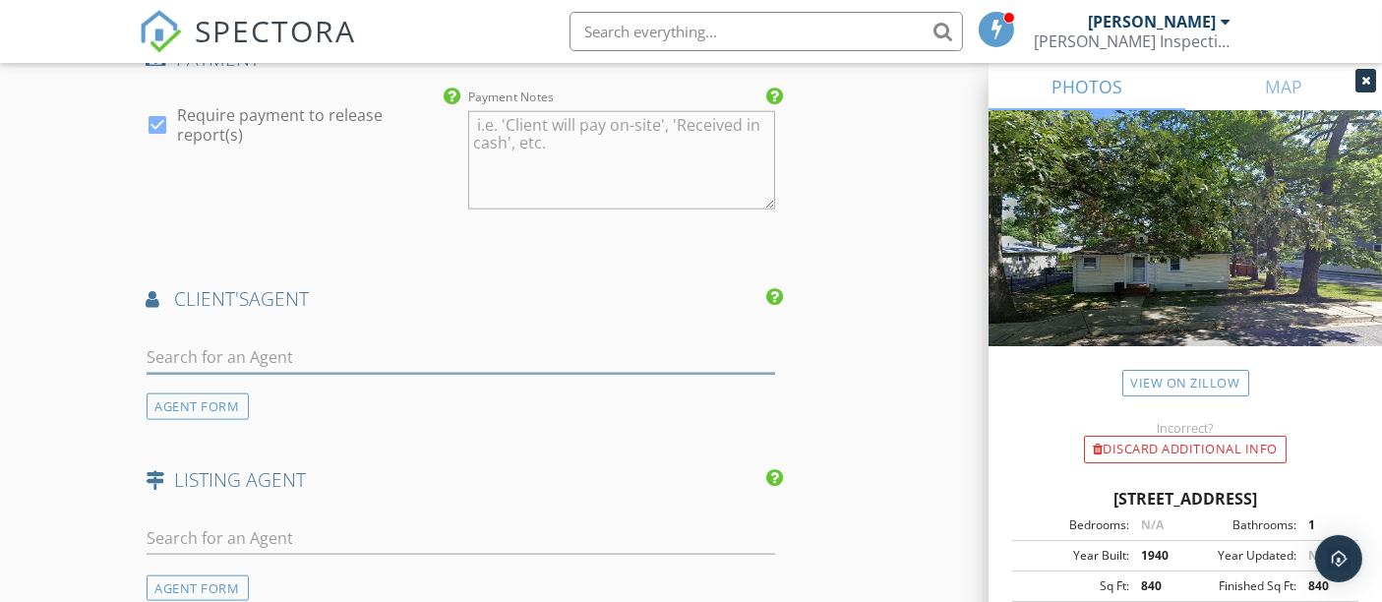
click at [305, 349] on input "text" at bounding box center [462, 357] width 630 height 32
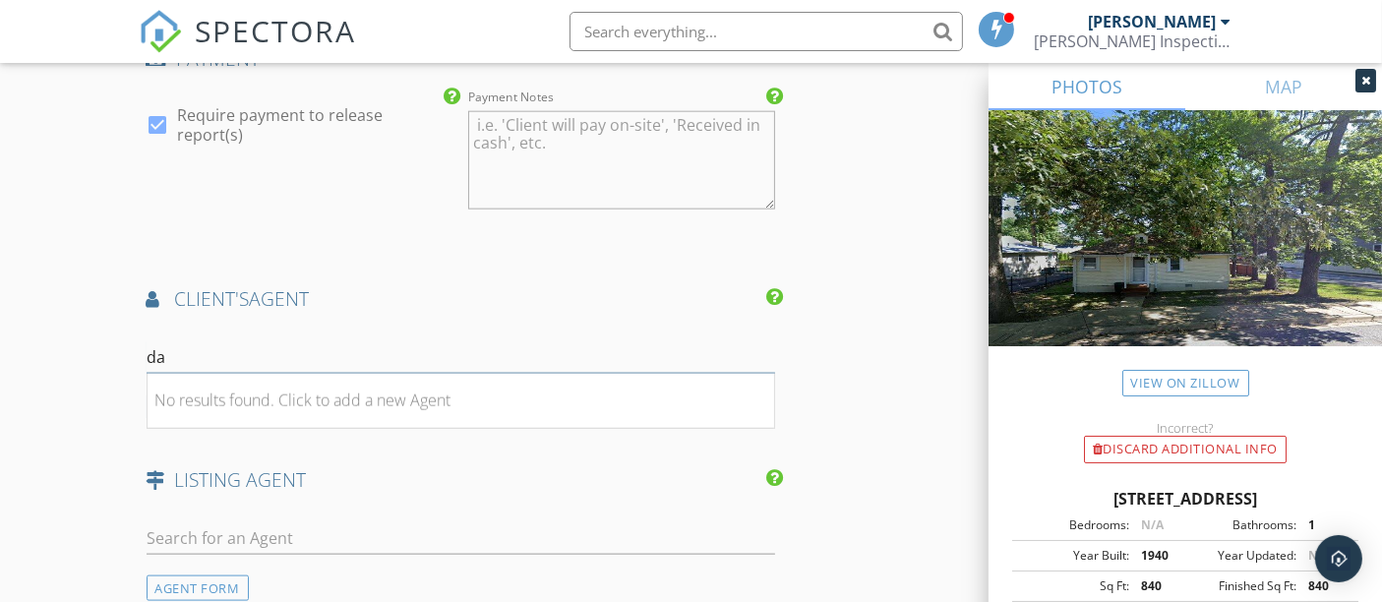
type input "d"
click at [195, 403] on div "AGENT FORM" at bounding box center [198, 407] width 102 height 27
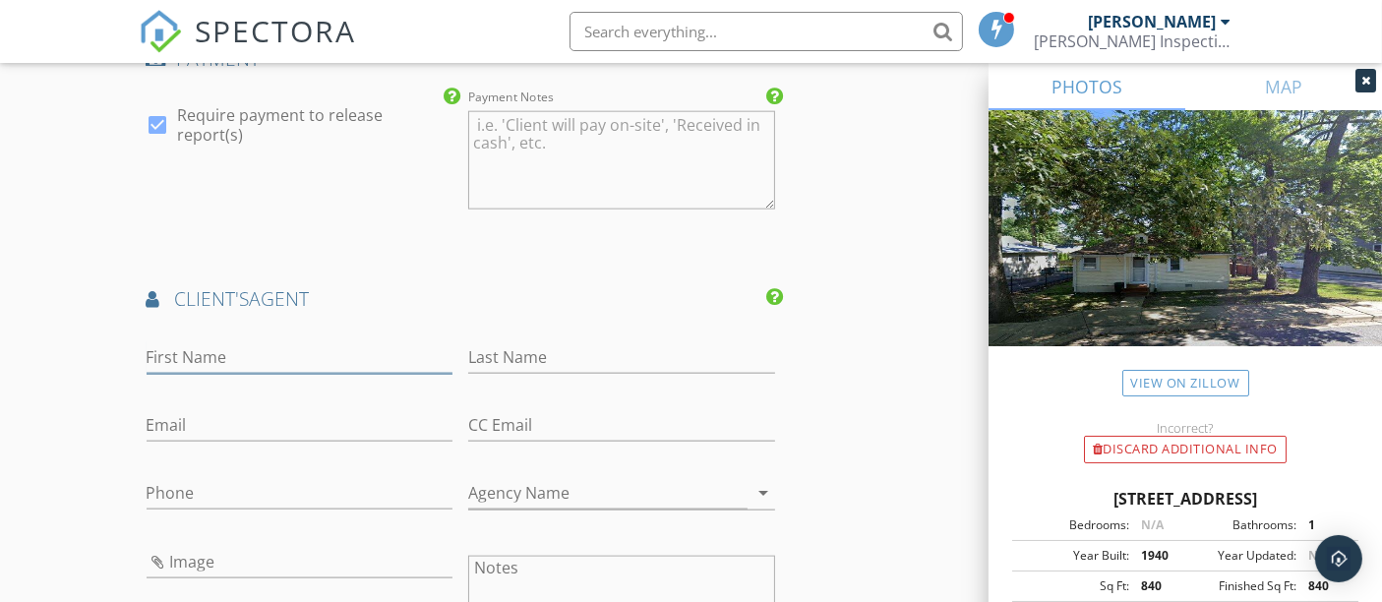
click at [298, 352] on input "First Name" at bounding box center [300, 357] width 307 height 32
type input "[PERSON_NAME]"
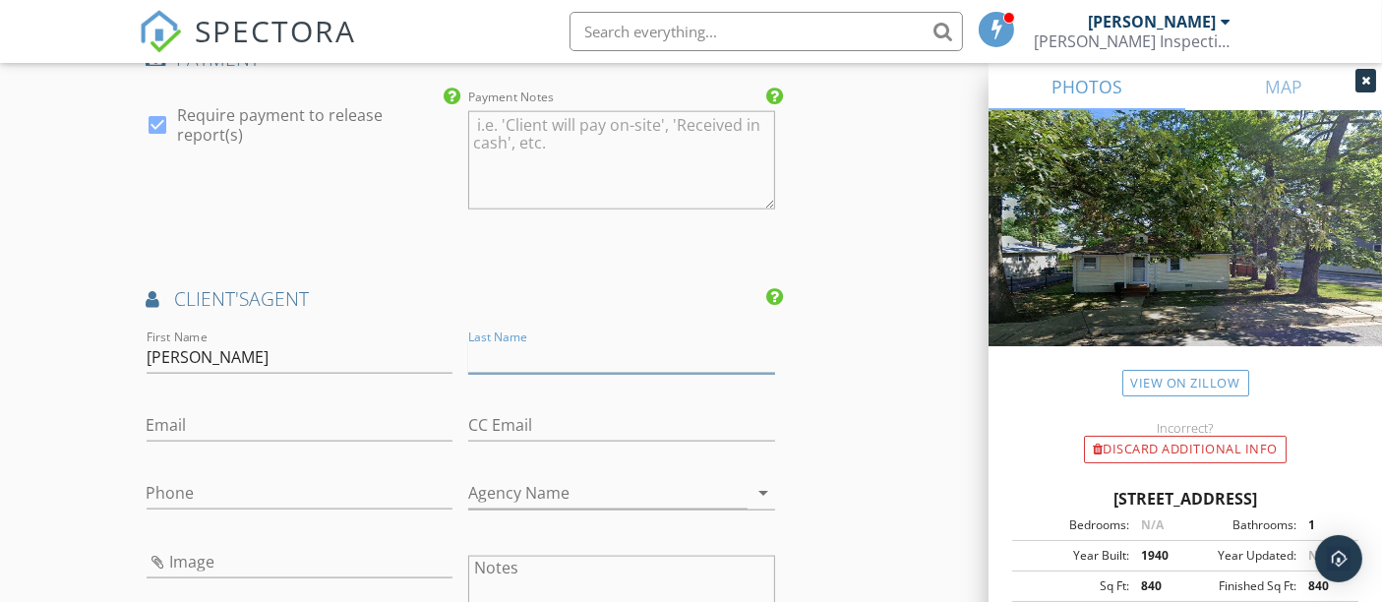
click at [553, 353] on input "Last Name" at bounding box center [621, 357] width 307 height 32
type input "[PERSON_NAME]"
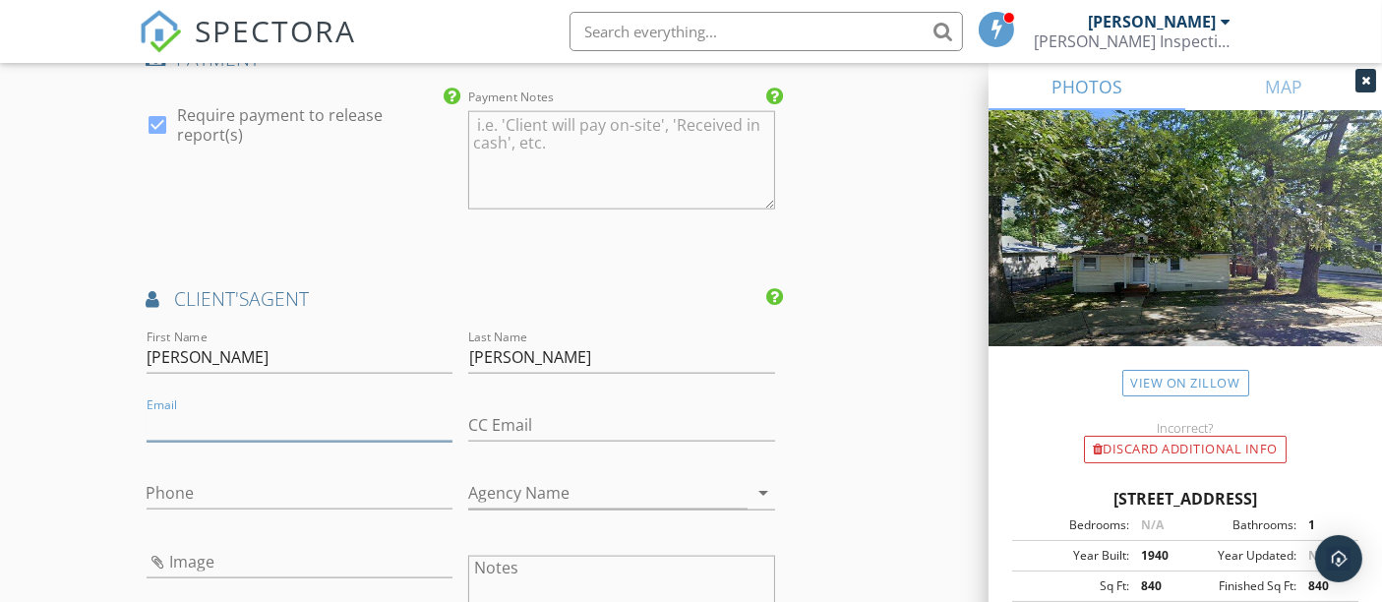
paste input "[PERSON_NAME][EMAIL_ADDRESS][DOMAIN_NAME]"
type input "[PERSON_NAME][EMAIL_ADDRESS][DOMAIN_NAME]"
click at [295, 491] on input "Phone" at bounding box center [300, 493] width 307 height 32
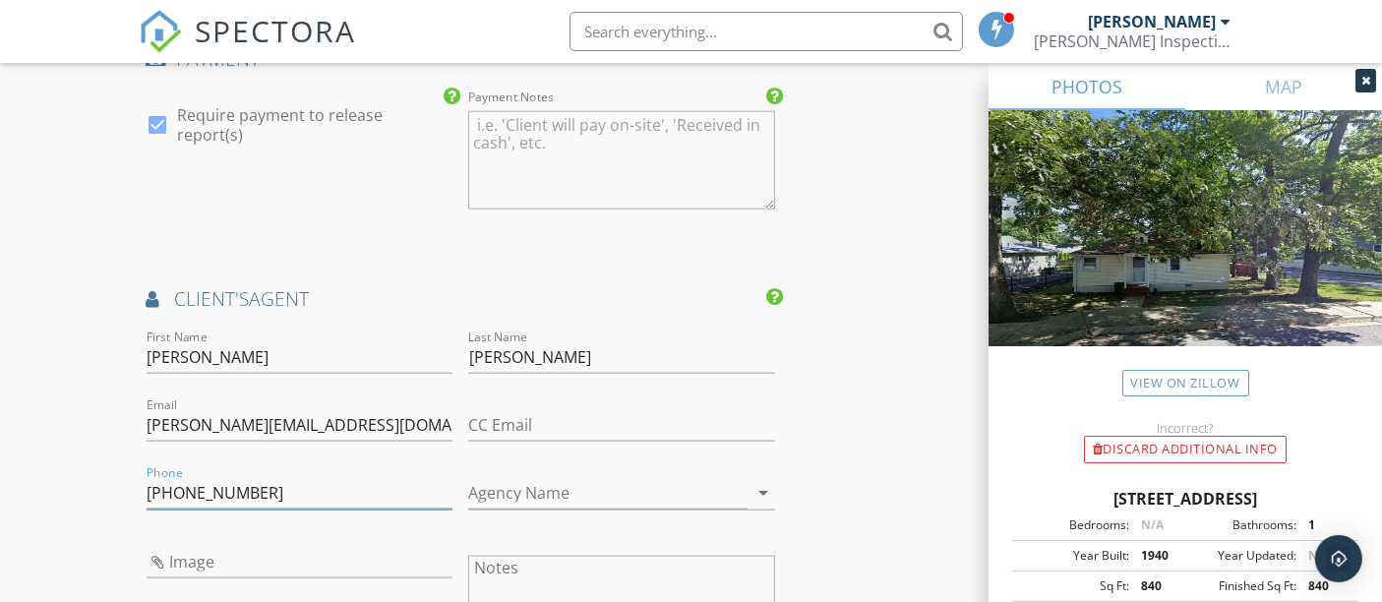
type input "[PHONE_NUMBER]"
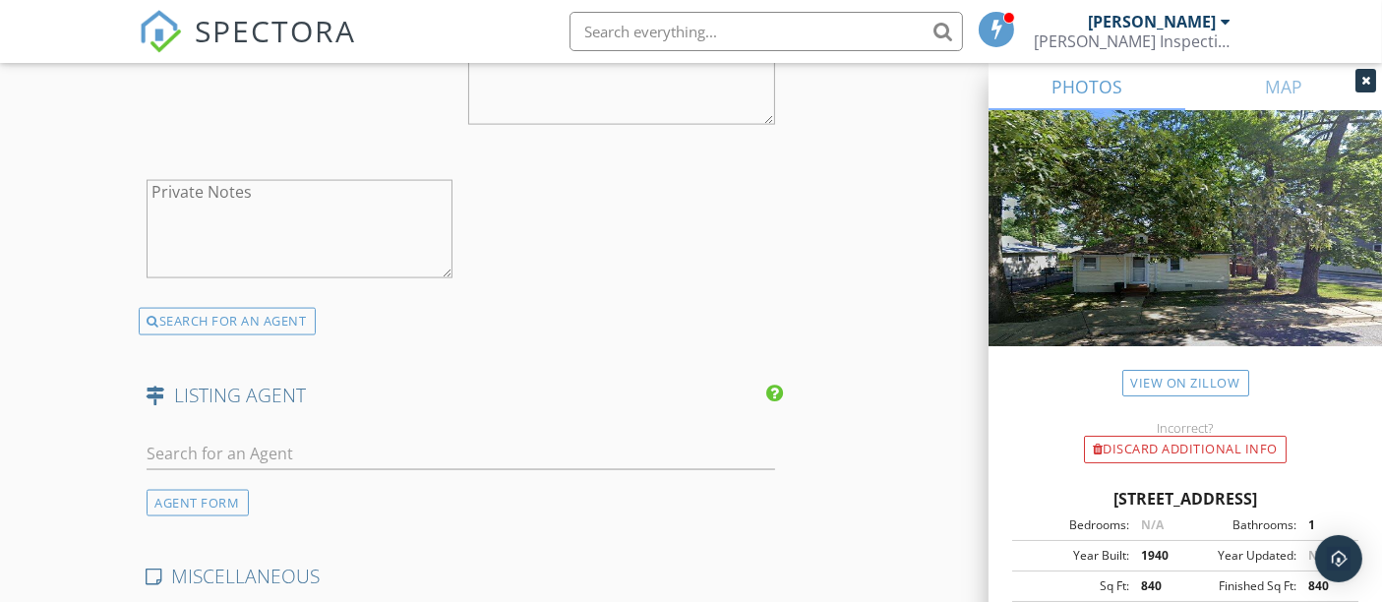
scroll to position [3061, 0]
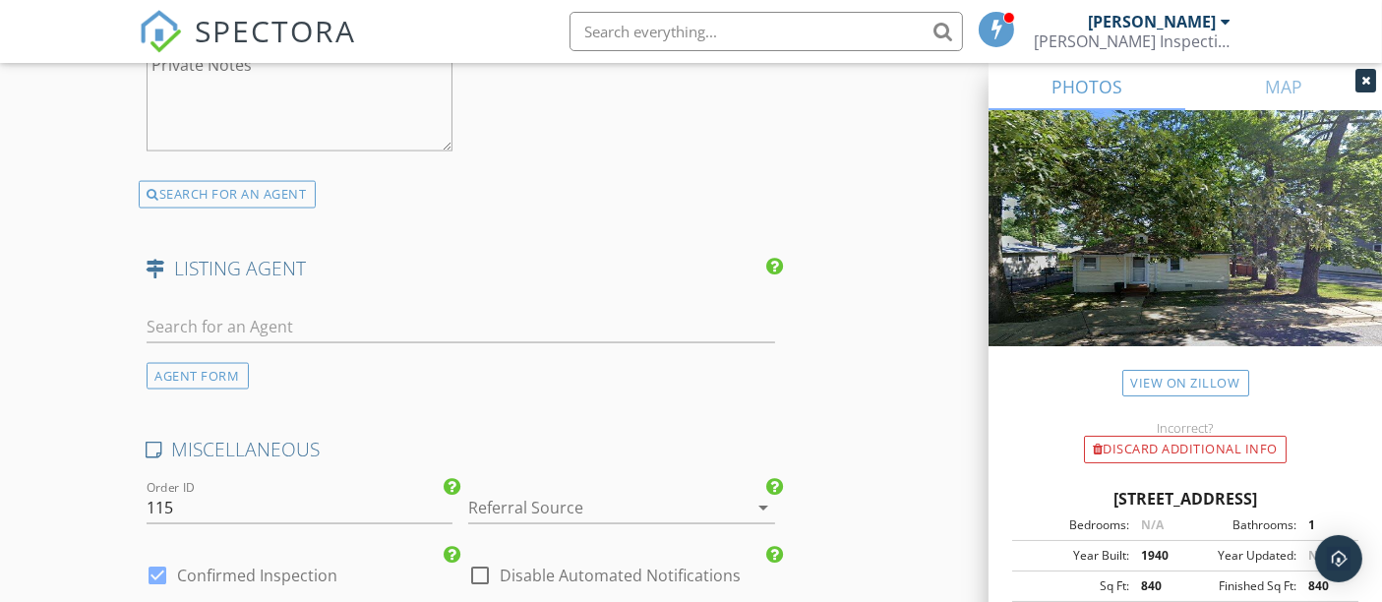
click at [604, 509] on div at bounding box center [594, 507] width 252 height 31
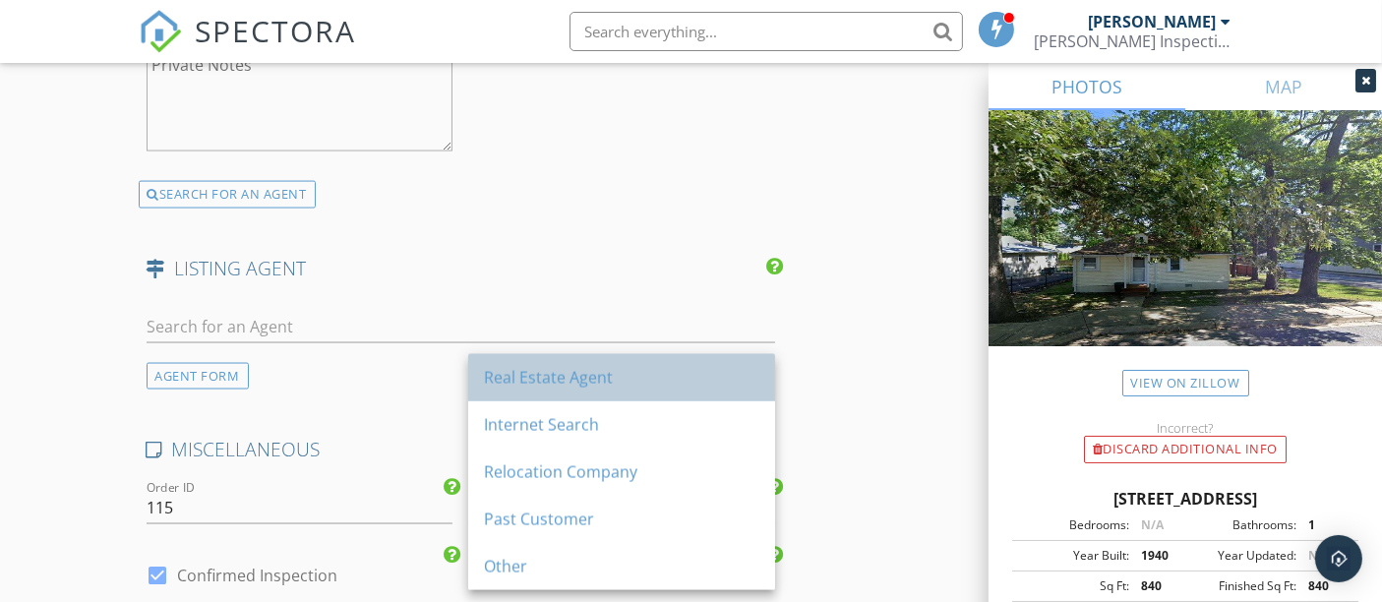
click at [607, 392] on div "Real Estate Agent" at bounding box center [621, 377] width 275 height 47
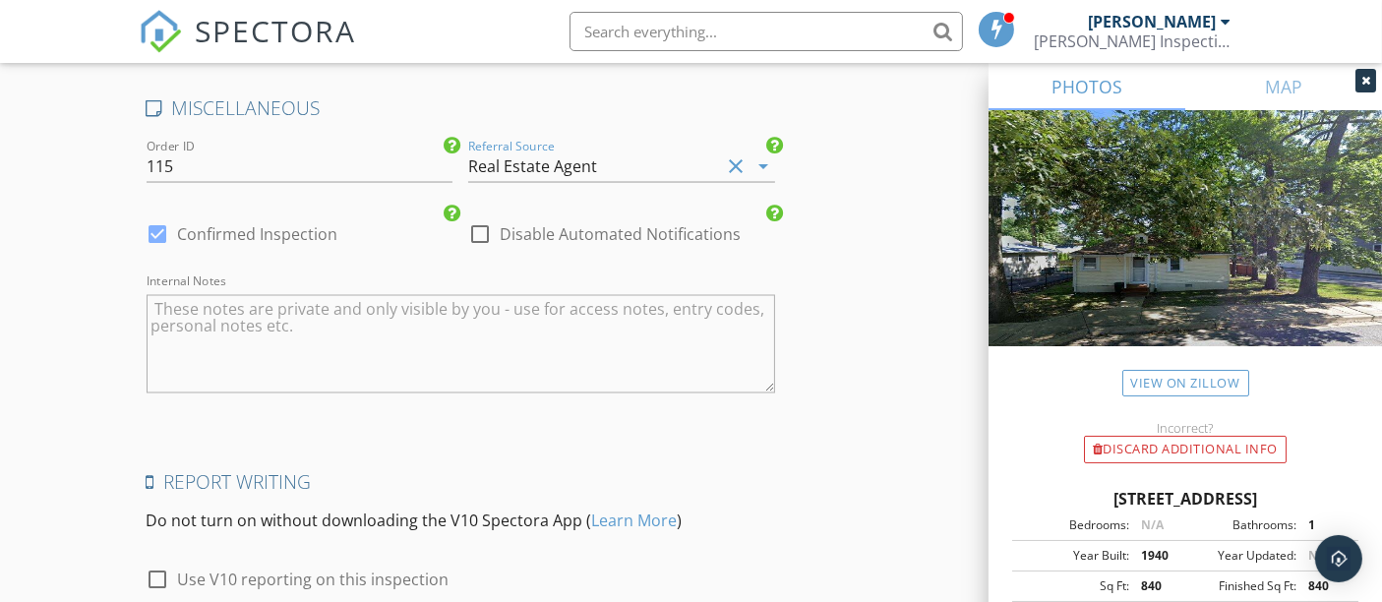
scroll to position [3498, 0]
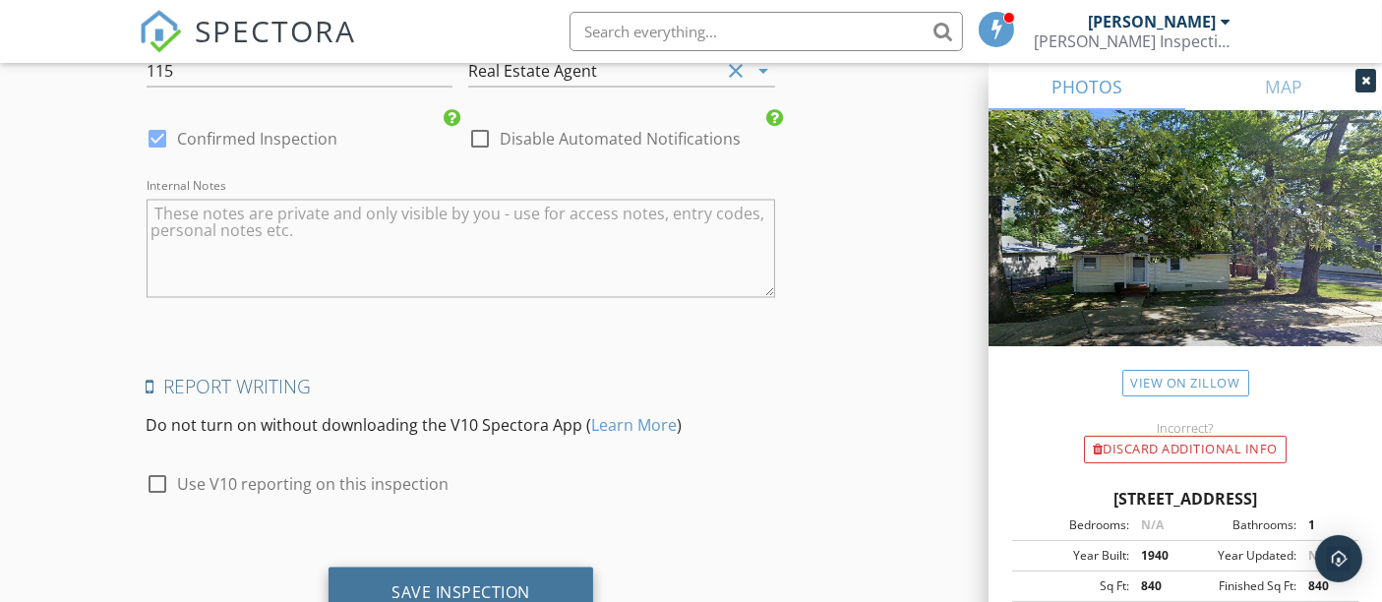
click at [467, 583] on div "Save Inspection" at bounding box center [461, 593] width 139 height 20
